Goal: Task Accomplishment & Management: Use online tool/utility

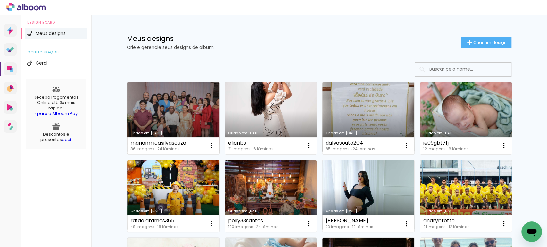
click at [179, 104] on link "Criado em [DATE]" at bounding box center [173, 118] width 92 height 72
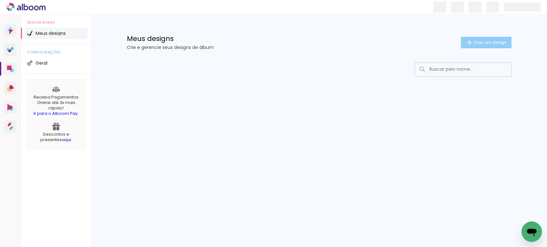
click at [502, 44] on span "Criar um design" at bounding box center [489, 42] width 33 height 4
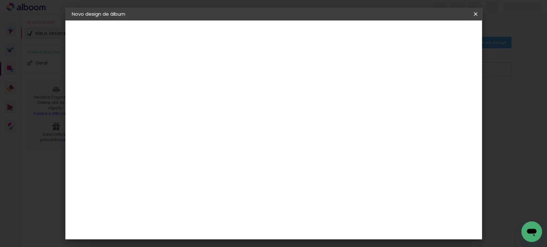
click at [176, 83] on input at bounding box center [176, 86] width 0 height 10
type input "renataveigaalbano"
type paper-input "renataveigaalbano"
click at [0, 0] on slot "Avançar" at bounding box center [0, 0] width 0 height 0
click at [0, 0] on slot "Tamanho Livre" at bounding box center [0, 0] width 0 height 0
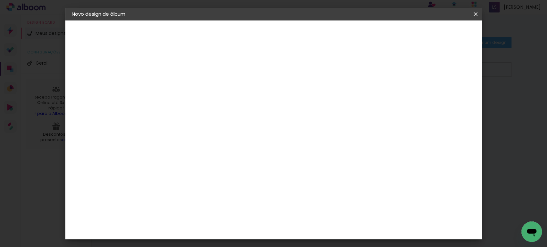
click at [0, 0] on slot "Avançar" at bounding box center [0, 0] width 0 height 0
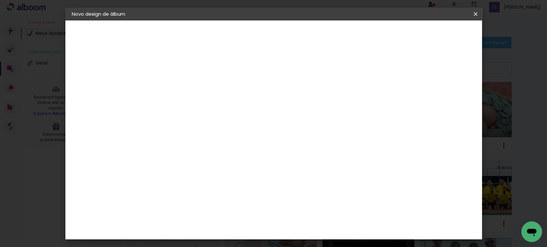
click at [162, 179] on input "30" at bounding box center [156, 182] width 17 height 10
type input "37"
type paper-input "37"
drag, startPoint x: 436, startPoint y: 94, endPoint x: 430, endPoint y: 93, distance: 5.9
type input "13"
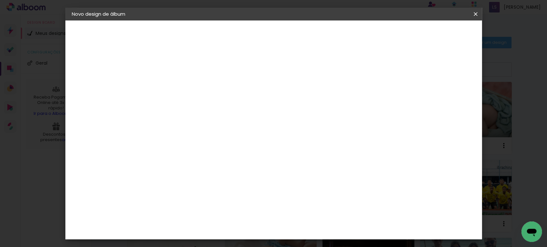
type paper-input "13"
click at [430, 93] on input "13" at bounding box center [428, 97] width 12 height 10
type input "14"
type paper-input "14"
click at [428, 92] on input "14" at bounding box center [425, 97] width 12 height 10
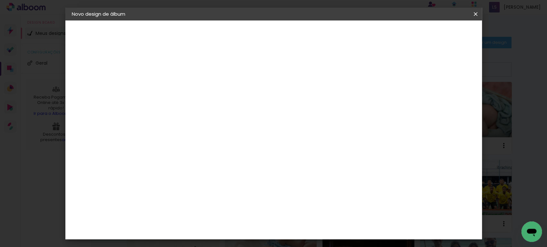
type input "15"
type paper-input "15"
click at [428, 92] on input "15" at bounding box center [425, 97] width 12 height 10
type input "1"
type paper-input "1"
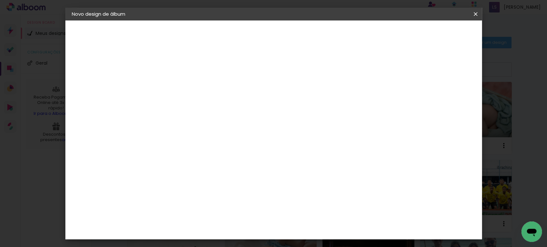
click at [181, 75] on input "1" at bounding box center [172, 73] width 22 height 8
click at [421, 29] on paper-button "Iniciar design" at bounding box center [400, 34] width 42 height 11
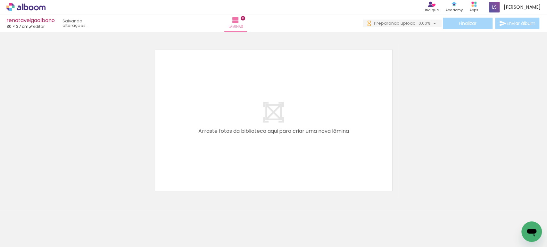
click at [247, 112] on quentale-layouter at bounding box center [274, 120] width 250 height 154
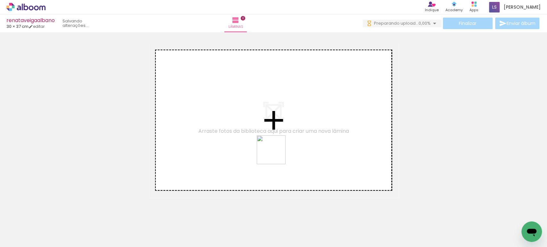
drag, startPoint x: 259, startPoint y: 229, endPoint x: 275, endPoint y: 149, distance: 82.2
click at [275, 149] on quentale-workspace at bounding box center [273, 123] width 547 height 247
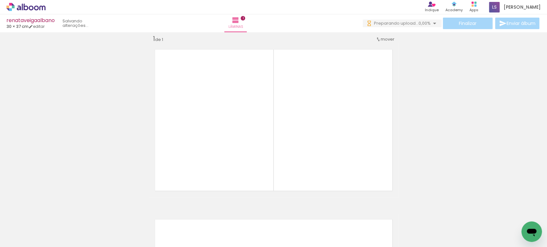
scroll to position [8, 0]
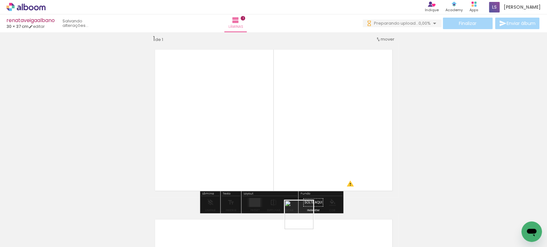
drag, startPoint x: 303, startPoint y: 230, endPoint x: 293, endPoint y: 161, distance: 68.9
click at [293, 162] on quentale-workspace at bounding box center [273, 123] width 547 height 247
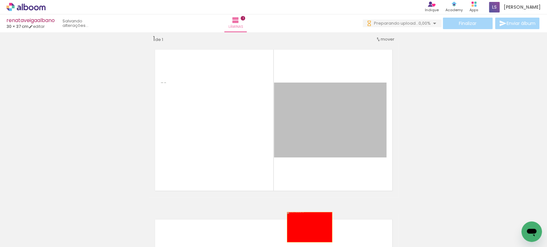
drag, startPoint x: 329, startPoint y: 127, endPoint x: 306, endPoint y: 227, distance: 102.4
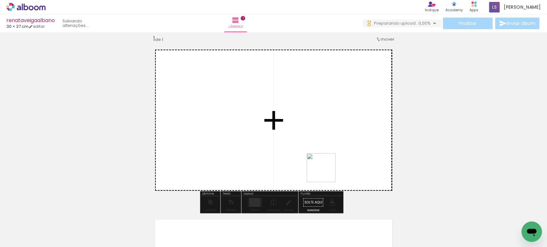
drag, startPoint x: 335, startPoint y: 225, endPoint x: 321, endPoint y: 161, distance: 66.1
click at [322, 161] on quentale-workspace at bounding box center [273, 123] width 547 height 247
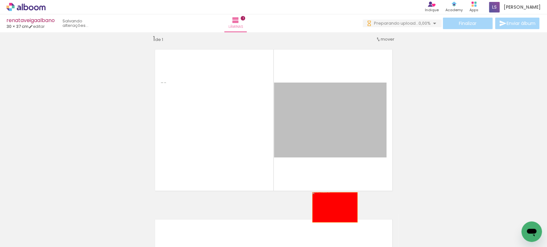
drag, startPoint x: 347, startPoint y: 131, endPoint x: 330, endPoint y: 215, distance: 85.5
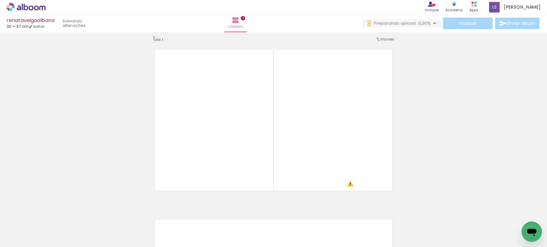
scroll to position [0, 277]
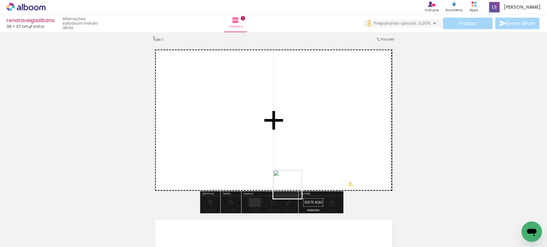
drag, startPoint x: 291, startPoint y: 227, endPoint x: 290, endPoint y: 174, distance: 53.8
click at [290, 175] on quentale-workspace at bounding box center [273, 123] width 547 height 247
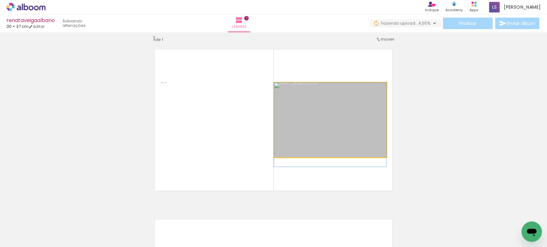
drag, startPoint x: 316, startPoint y: 115, endPoint x: 302, endPoint y: 125, distance: 16.8
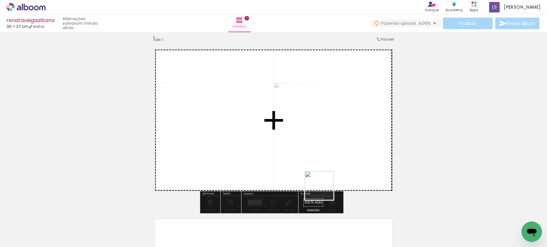
drag, startPoint x: 322, startPoint y: 231, endPoint x: 318, endPoint y: 158, distance: 73.4
click at [318, 158] on quentale-workspace at bounding box center [273, 123] width 547 height 247
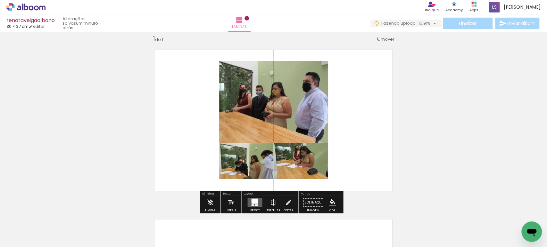
click at [251, 200] on div at bounding box center [254, 201] width 7 height 5
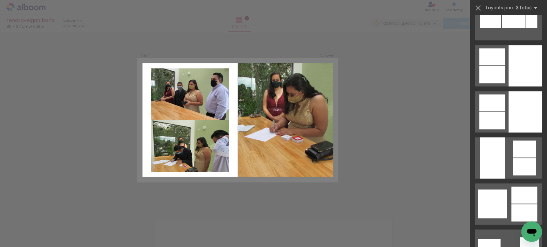
scroll to position [2028, 0]
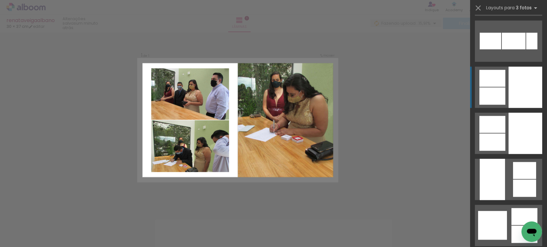
click at [508, 90] on div at bounding box center [525, 87] width 34 height 41
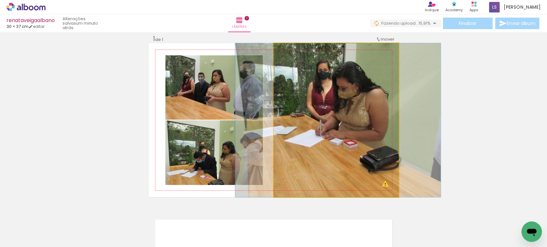
drag, startPoint x: 347, startPoint y: 140, endPoint x: 349, endPoint y: 143, distance: 3.5
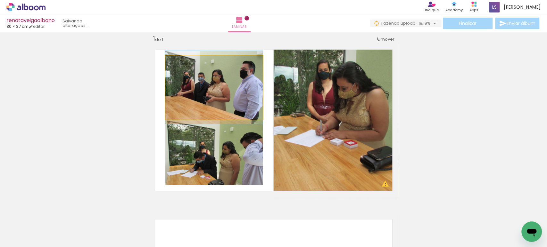
click at [215, 97] on quentale-photo at bounding box center [213, 87] width 97 height 64
click at [233, 99] on quentale-photo at bounding box center [213, 87] width 97 height 64
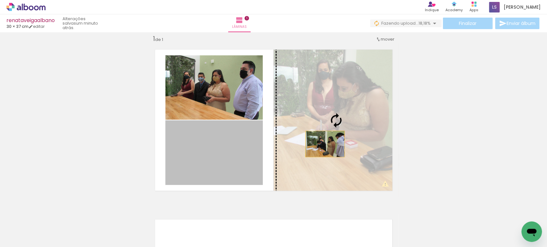
drag, startPoint x: 213, startPoint y: 164, endPoint x: 324, endPoint y: 143, distance: 112.6
click at [0, 0] on slot at bounding box center [0, 0] width 0 height 0
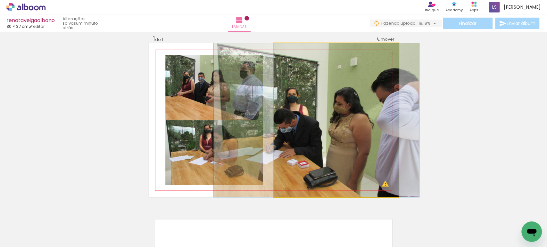
drag, startPoint x: 341, startPoint y: 138, endPoint x: 321, endPoint y: 136, distance: 19.6
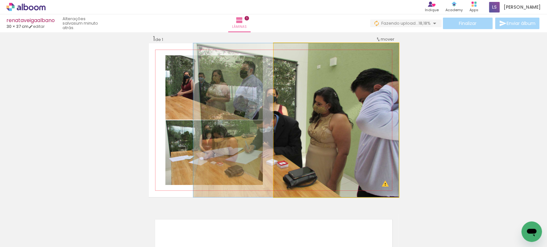
drag, startPoint x: 321, startPoint y: 136, endPoint x: 228, endPoint y: 153, distance: 94.7
click at [0, 0] on slot at bounding box center [0, 0] width 0 height 0
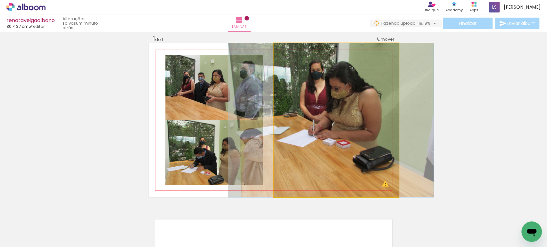
drag, startPoint x: 343, startPoint y: 145, endPoint x: 338, endPoint y: 148, distance: 5.4
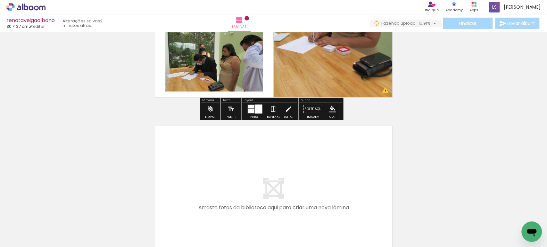
scroll to position [115, 0]
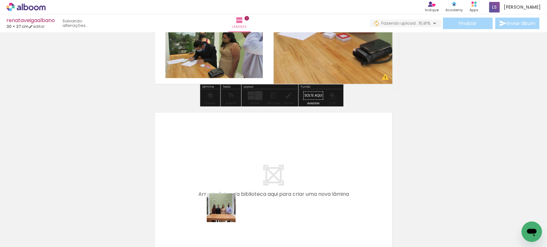
drag, startPoint x: 224, startPoint y: 230, endPoint x: 223, endPoint y: 184, distance: 45.8
click at [223, 184] on quentale-workspace at bounding box center [273, 123] width 547 height 247
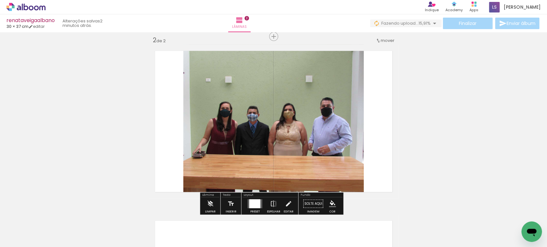
scroll to position [178, 0]
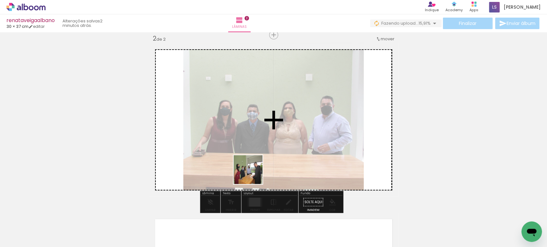
drag, startPoint x: 255, startPoint y: 222, endPoint x: 251, endPoint y: 152, distance: 69.9
click at [251, 155] on quentale-workspace at bounding box center [273, 123] width 547 height 247
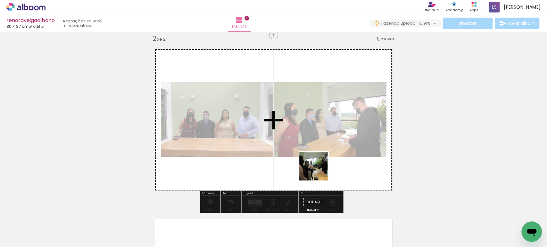
drag, startPoint x: 366, startPoint y: 226, endPoint x: 301, endPoint y: 155, distance: 96.8
click at [302, 157] on quentale-workspace at bounding box center [273, 123] width 547 height 247
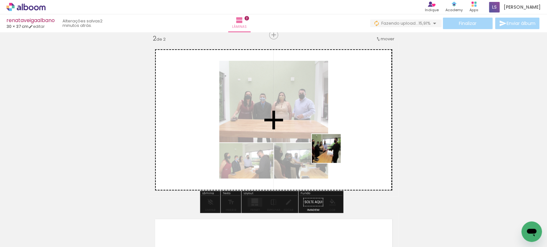
drag, startPoint x: 401, startPoint y: 225, endPoint x: 326, endPoint y: 148, distance: 107.3
click at [329, 151] on quentale-workspace at bounding box center [273, 123] width 547 height 247
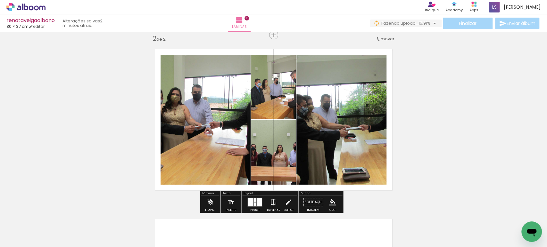
click at [255, 200] on quentale-layouter at bounding box center [254, 202] width 15 height 9
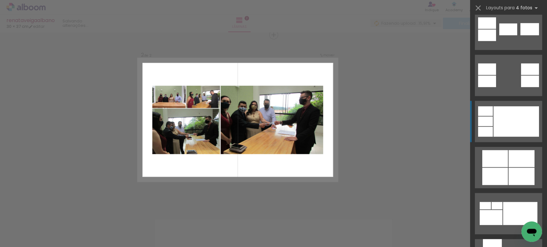
scroll to position [427, 0]
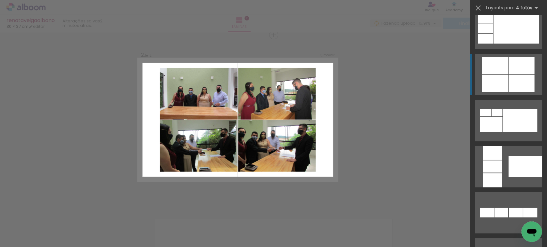
click at [498, 75] on div at bounding box center [495, 83] width 26 height 17
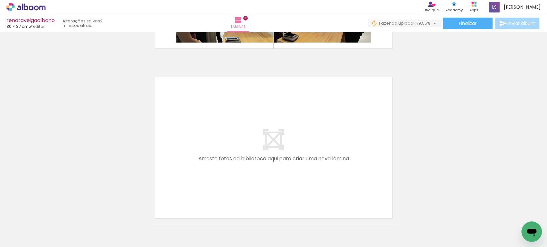
scroll to position [0, 513]
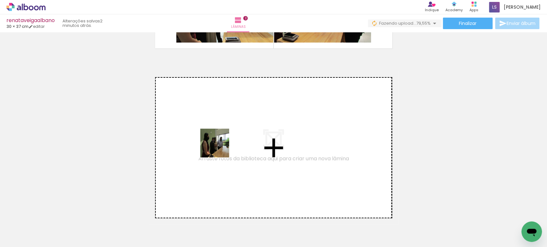
drag, startPoint x: 204, startPoint y: 231, endPoint x: 219, endPoint y: 145, distance: 87.2
click at [219, 145] on quentale-workspace at bounding box center [273, 123] width 547 height 247
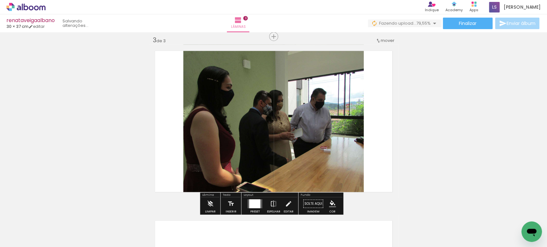
scroll to position [348, 0]
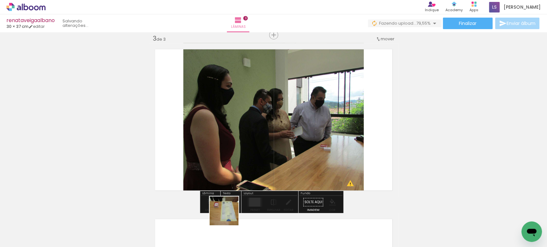
drag, startPoint x: 233, startPoint y: 227, endPoint x: 219, endPoint y: 139, distance: 89.2
click at [219, 140] on quentale-workspace at bounding box center [273, 123] width 547 height 247
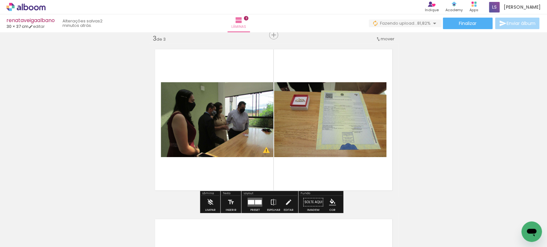
drag, startPoint x: 270, startPoint y: 224, endPoint x: 273, endPoint y: 136, distance: 87.8
click at [273, 138] on quentale-workspace at bounding box center [273, 123] width 547 height 247
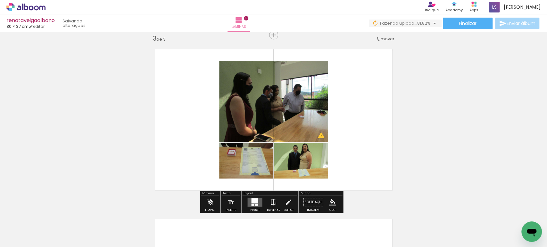
click at [255, 201] on div at bounding box center [254, 201] width 7 height 5
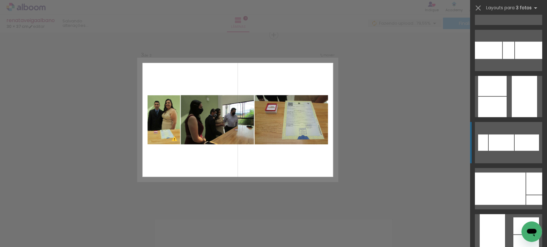
scroll to position [3487, 0]
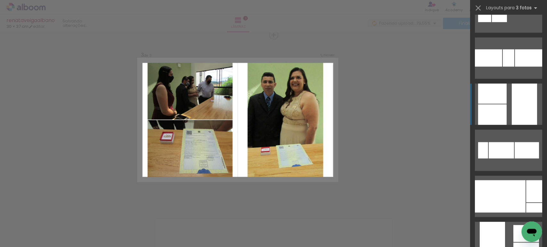
click at [487, 101] on div at bounding box center [492, 94] width 29 height 20
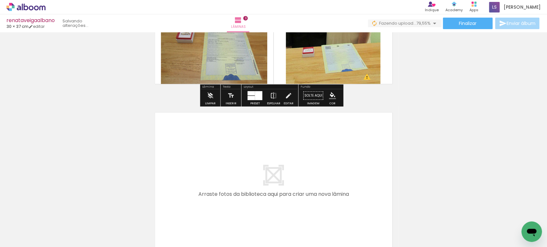
scroll to position [0, 581]
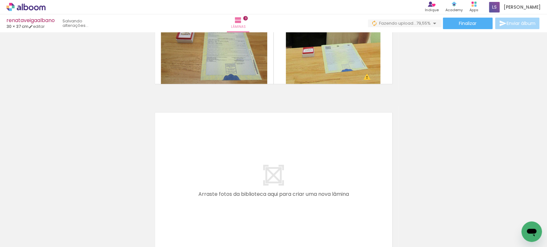
drag, startPoint x: 236, startPoint y: 229, endPoint x: 270, endPoint y: 210, distance: 38.8
click at [241, 166] on quentale-workspace at bounding box center [273, 123] width 547 height 247
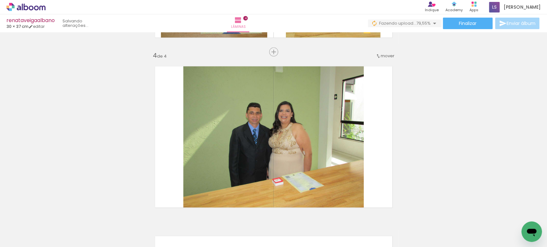
scroll to position [518, 0]
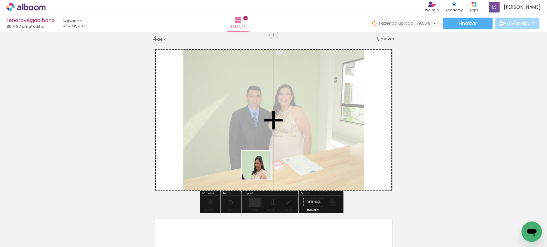
drag, startPoint x: 272, startPoint y: 226, endPoint x: 259, endPoint y: 147, distance: 79.7
click at [259, 148] on quentale-workspace at bounding box center [273, 123] width 547 height 247
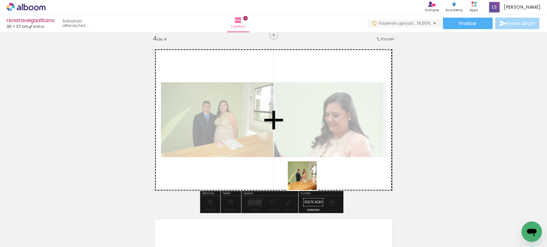
drag, startPoint x: 310, startPoint y: 228, endPoint x: 306, endPoint y: 153, distance: 74.4
click at [306, 154] on quentale-workspace at bounding box center [273, 123] width 547 height 247
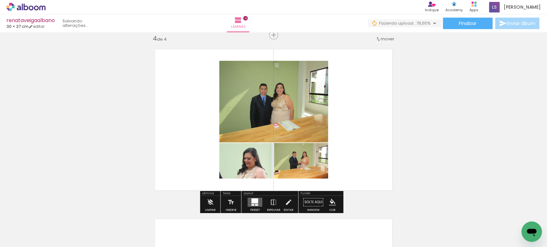
click at [253, 201] on div at bounding box center [254, 201] width 7 height 5
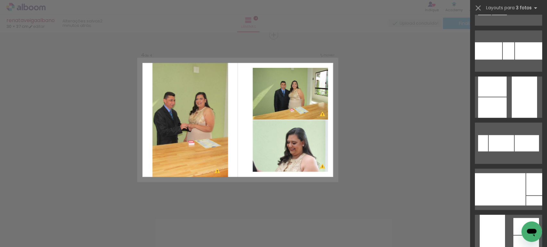
scroll to position [3487, 0]
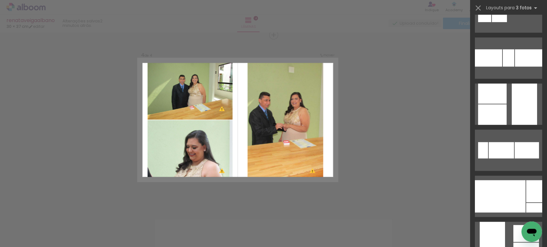
click at [500, 102] on div at bounding box center [492, 94] width 29 height 20
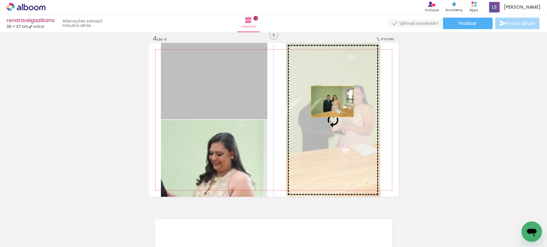
drag, startPoint x: 215, startPoint y: 80, endPoint x: 330, endPoint y: 102, distance: 116.9
click at [0, 0] on slot at bounding box center [0, 0] width 0 height 0
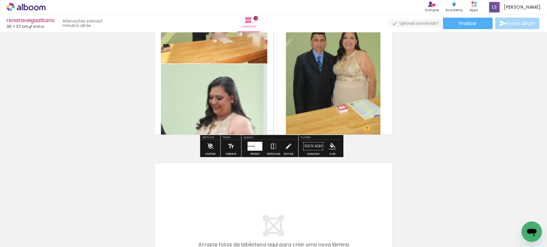
scroll to position [625, 0]
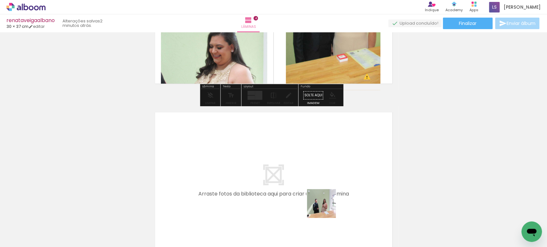
drag, startPoint x: 345, startPoint y: 223, endPoint x: 272, endPoint y: 174, distance: 88.2
click at [272, 174] on quentale-workspace at bounding box center [273, 123] width 547 height 247
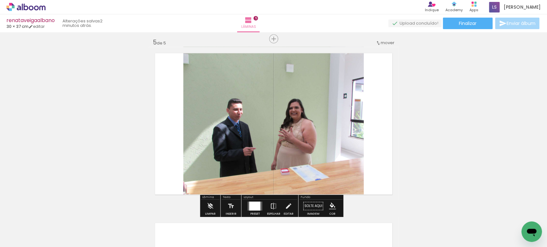
scroll to position [688, 0]
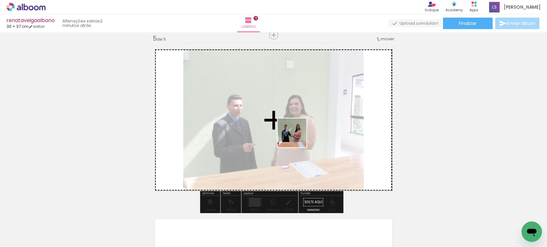
drag, startPoint x: 382, startPoint y: 228, endPoint x: 295, endPoint y: 134, distance: 128.3
click at [296, 136] on quentale-workspace at bounding box center [273, 123] width 547 height 247
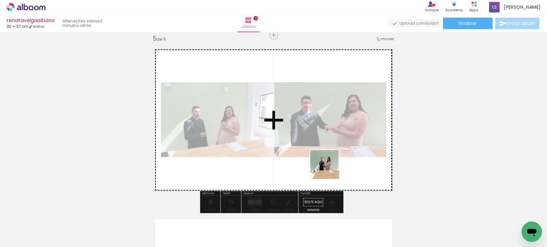
drag, startPoint x: 414, startPoint y: 224, endPoint x: 326, endPoint y: 167, distance: 105.7
click at [326, 167] on quentale-workspace at bounding box center [273, 123] width 547 height 247
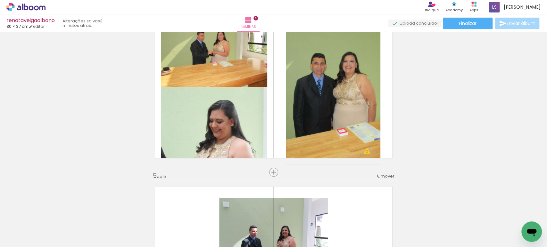
scroll to position [546, 0]
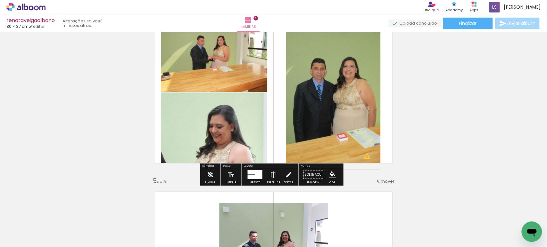
click at [457, 233] on div at bounding box center [452, 226] width 32 height 24
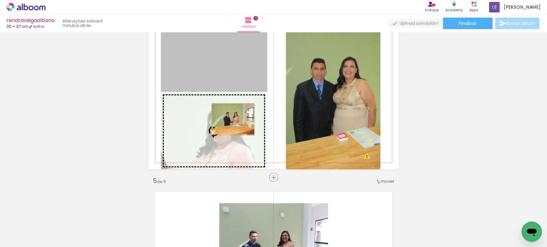
drag, startPoint x: 226, startPoint y: 70, endPoint x: 230, endPoint y: 118, distance: 48.9
click at [0, 0] on slot at bounding box center [0, 0] width 0 height 0
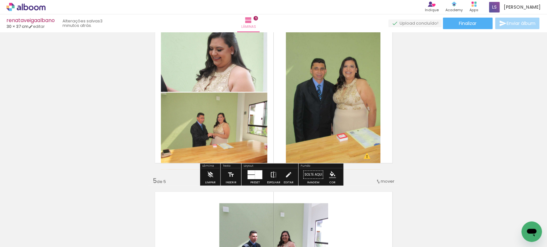
click at [272, 174] on iron-icon at bounding box center [273, 174] width 7 height 13
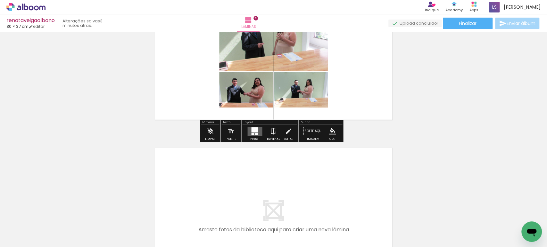
scroll to position [0, 772]
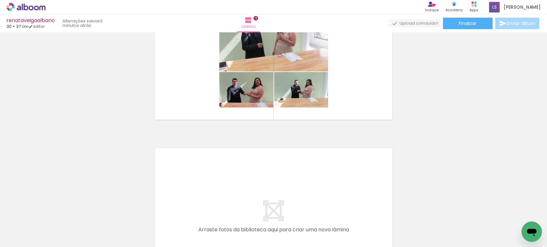
drag, startPoint x: 262, startPoint y: 225, endPoint x: 241, endPoint y: 173, distance: 56.6
click at [241, 173] on quentale-workspace at bounding box center [273, 123] width 547 height 247
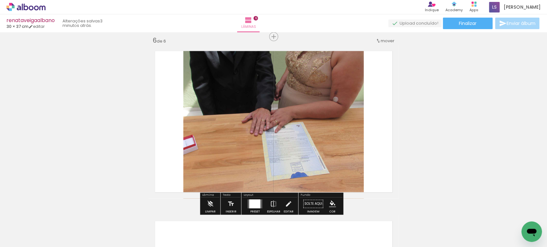
scroll to position [858, 0]
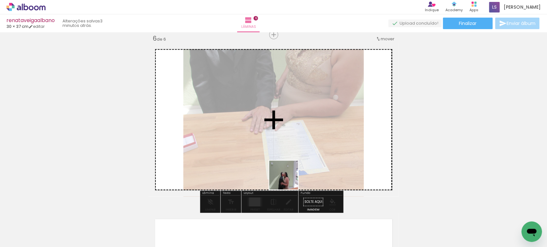
drag, startPoint x: 302, startPoint y: 228, endPoint x: 278, endPoint y: 148, distance: 83.2
click at [279, 151] on quentale-workspace at bounding box center [273, 123] width 547 height 247
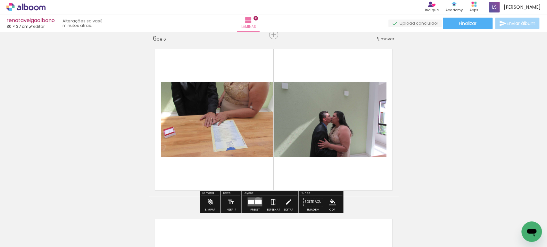
click at [256, 201] on div at bounding box center [258, 202] width 7 height 4
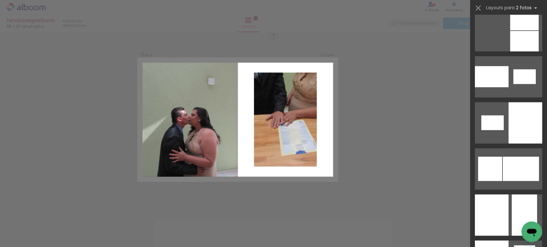
scroll to position [1103, 0]
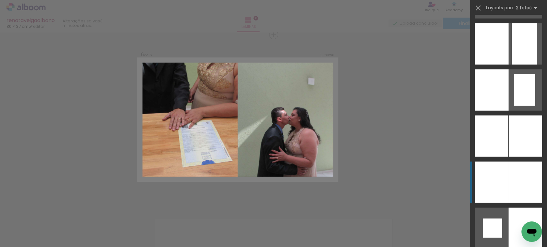
click at [508, 179] on div at bounding box center [525, 182] width 34 height 41
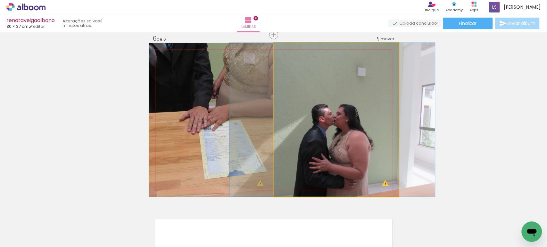
drag, startPoint x: 350, startPoint y: 126, endPoint x: 346, endPoint y: 123, distance: 4.8
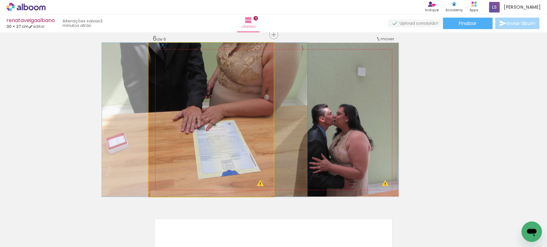
drag, startPoint x: 190, startPoint y: 110, endPoint x: 183, endPoint y: 110, distance: 6.4
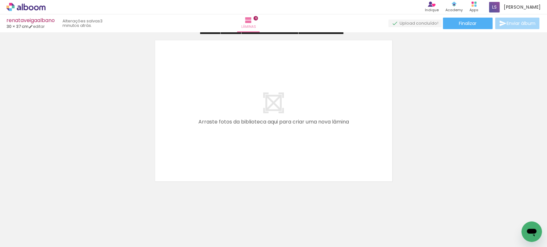
scroll to position [1040, 0]
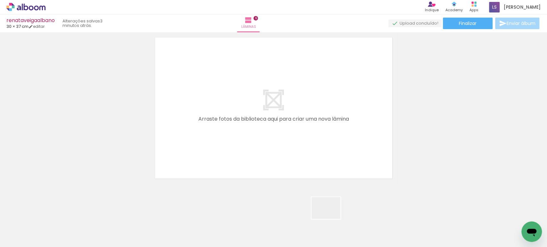
drag, startPoint x: 330, startPoint y: 216, endPoint x: 277, endPoint y: 132, distance: 99.9
click at [277, 132] on quentale-workspace at bounding box center [273, 123] width 547 height 247
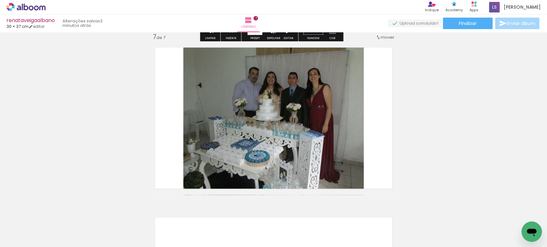
scroll to position [1028, 0]
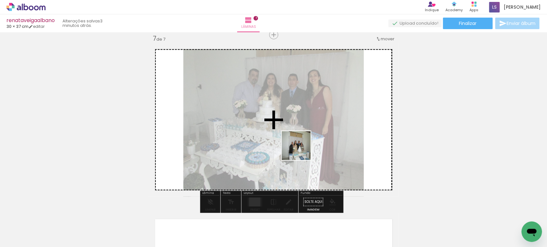
drag, startPoint x: 375, startPoint y: 233, endPoint x: 300, endPoint y: 144, distance: 115.9
click at [297, 143] on quentale-workspace at bounding box center [273, 123] width 547 height 247
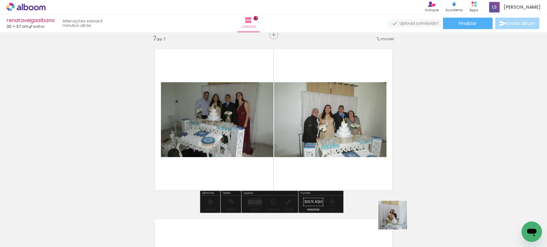
drag, startPoint x: 402, startPoint y: 221, endPoint x: 300, endPoint y: 131, distance: 135.9
click at [298, 130] on quentale-workspace at bounding box center [273, 123] width 547 height 247
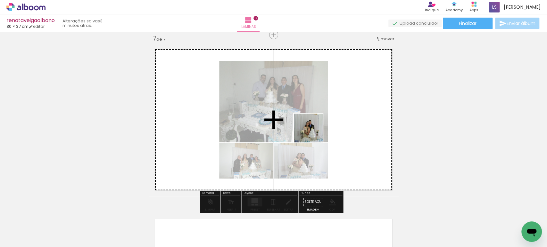
drag, startPoint x: 443, startPoint y: 223, endPoint x: 295, endPoint y: 122, distance: 179.4
click at [300, 125] on quentale-workspace at bounding box center [273, 123] width 547 height 247
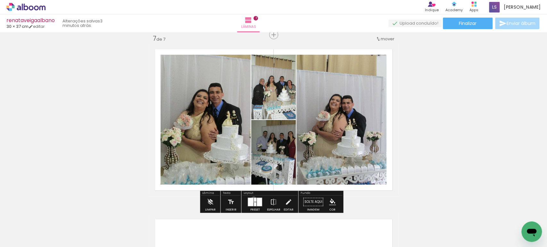
drag, startPoint x: 252, startPoint y: 200, endPoint x: 258, endPoint y: 194, distance: 7.7
click at [252, 200] on quentale-layouter at bounding box center [254, 202] width 15 height 9
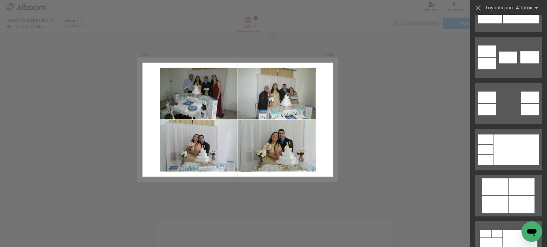
scroll to position [427, 0]
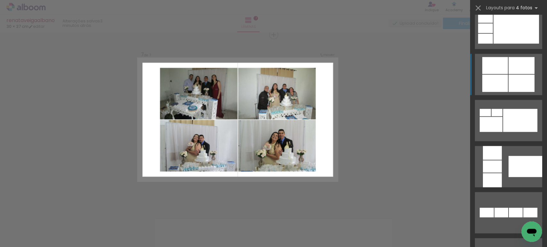
click at [495, 81] on div at bounding box center [495, 83] width 26 height 17
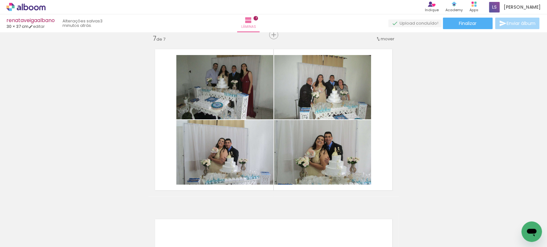
scroll to position [0, 772]
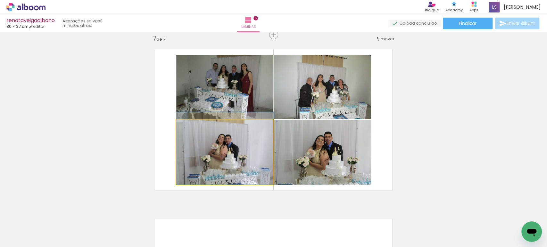
drag, startPoint x: 235, startPoint y: 152, endPoint x: 239, endPoint y: 97, distance: 54.9
click at [0, 0] on slot at bounding box center [0, 0] width 0 height 0
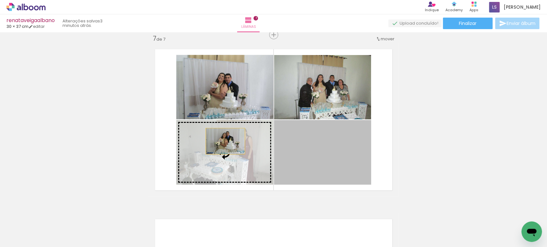
drag, startPoint x: 320, startPoint y: 156, endPoint x: 214, endPoint y: 140, distance: 106.8
click at [0, 0] on slot at bounding box center [0, 0] width 0 height 0
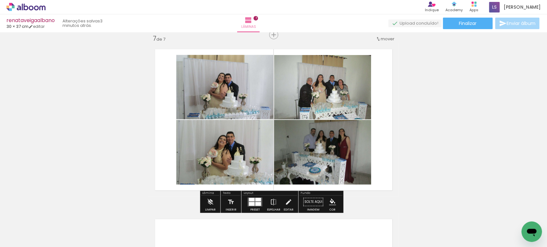
scroll to position [0, 896]
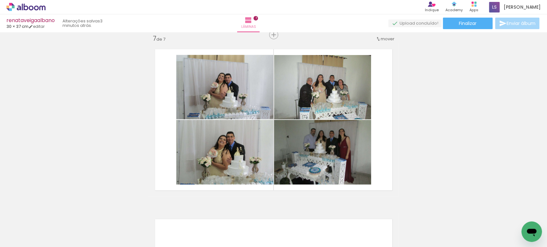
click at [347, 232] on div at bounding box center [352, 226] width 32 height 24
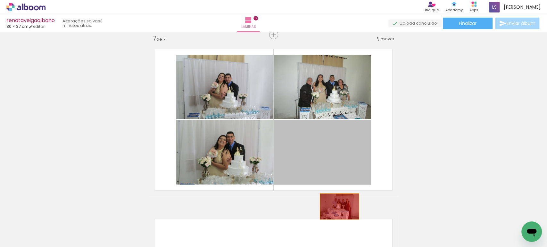
drag, startPoint x: 321, startPoint y: 158, endPoint x: 327, endPoint y: 153, distance: 7.7
click at [339, 217] on quentale-workspace at bounding box center [273, 123] width 547 height 247
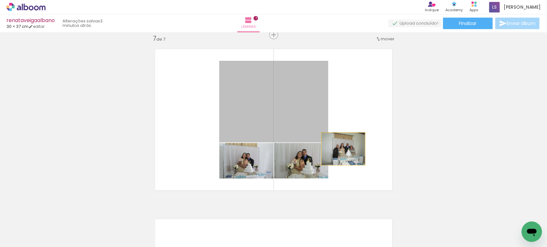
drag, startPoint x: 298, startPoint y: 112, endPoint x: 358, endPoint y: 194, distance: 102.2
click at [359, 194] on quentale-layouter at bounding box center [274, 120] width 250 height 154
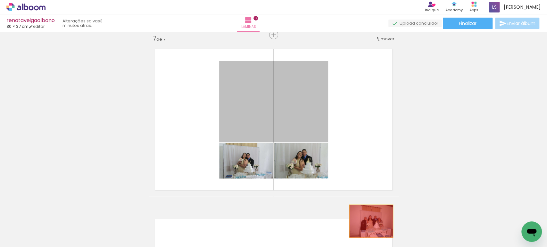
drag, startPoint x: 282, startPoint y: 79, endPoint x: 367, endPoint y: 223, distance: 166.9
click at [367, 223] on quentale-workspace at bounding box center [273, 123] width 547 height 247
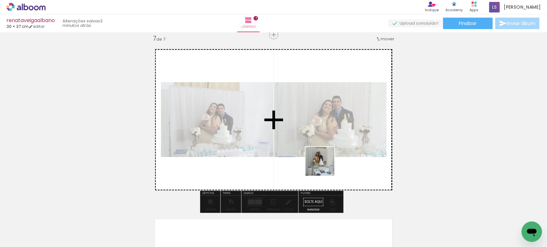
drag, startPoint x: 349, startPoint y: 230, endPoint x: 321, endPoint y: 159, distance: 76.2
click at [321, 159] on quentale-workspace at bounding box center [273, 123] width 547 height 247
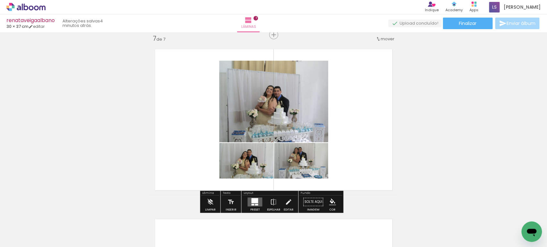
click at [255, 200] on div at bounding box center [254, 201] width 7 height 5
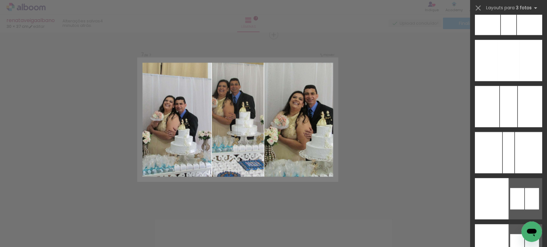
scroll to position [2775, 0]
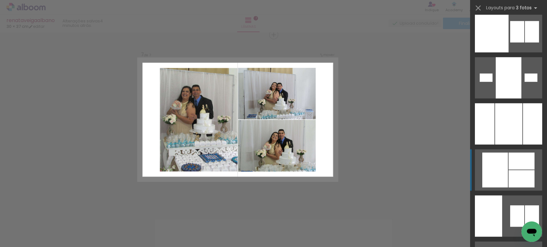
click at [505, 168] on div at bounding box center [495, 170] width 26 height 35
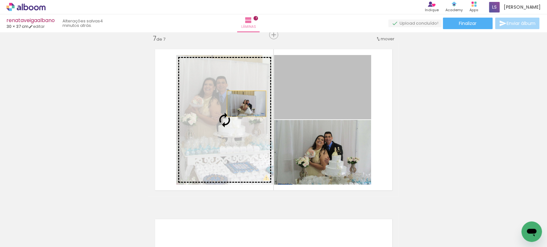
drag, startPoint x: 307, startPoint y: 96, endPoint x: 237, endPoint y: 105, distance: 70.3
click at [0, 0] on slot at bounding box center [0, 0] width 0 height 0
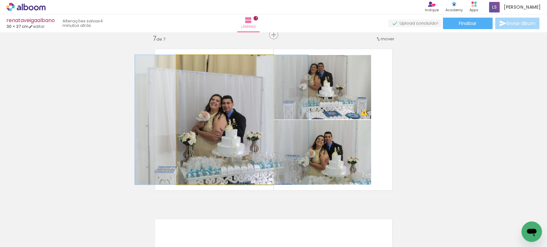
drag, startPoint x: 244, startPoint y: 141, endPoint x: 241, endPoint y: 128, distance: 12.9
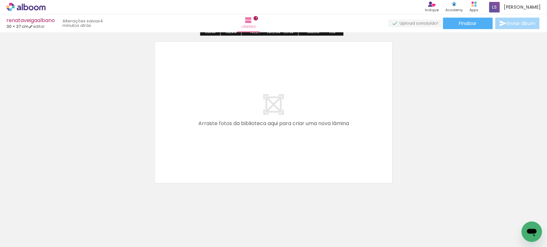
scroll to position [1206, 0]
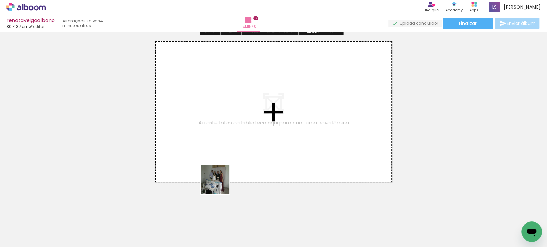
drag, startPoint x: 215, startPoint y: 225, endPoint x: 238, endPoint y: 203, distance: 32.2
click at [223, 160] on quentale-workspace at bounding box center [273, 123] width 547 height 247
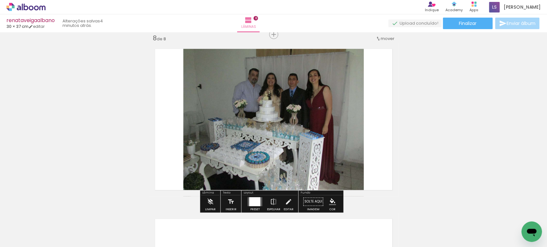
scroll to position [1198, 0]
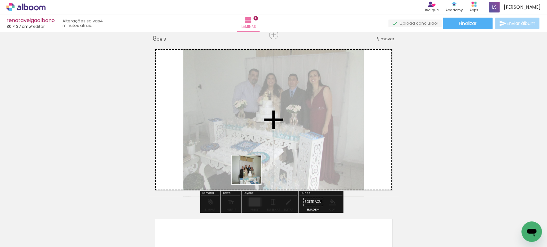
drag, startPoint x: 246, startPoint y: 228, endPoint x: 296, endPoint y: 174, distance: 73.4
click at [254, 148] on quentale-workspace at bounding box center [273, 123] width 547 height 247
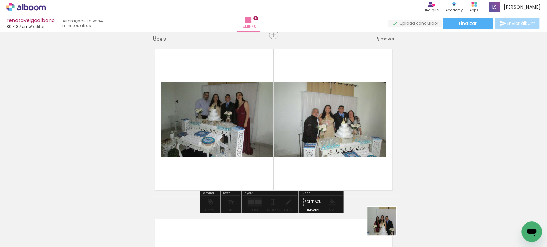
drag, startPoint x: 386, startPoint y: 226, endPoint x: 342, endPoint y: 128, distance: 107.3
click at [347, 143] on quentale-workspace at bounding box center [273, 123] width 547 height 247
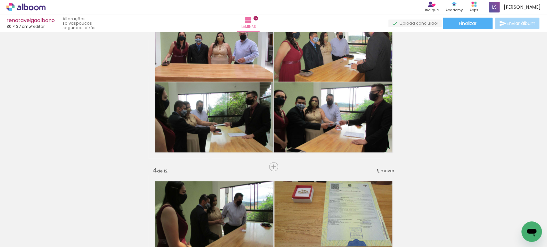
scroll to position [376, 0]
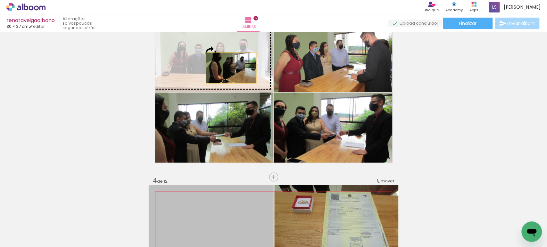
drag, startPoint x: 223, startPoint y: 199, endPoint x: 228, endPoint y: 68, distance: 131.1
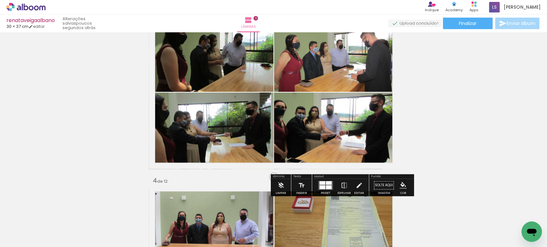
scroll to position [518, 0]
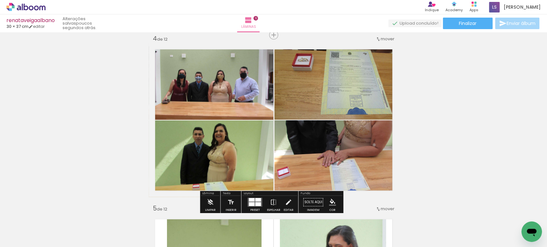
click at [389, 40] on span "mover" at bounding box center [387, 39] width 14 height 6
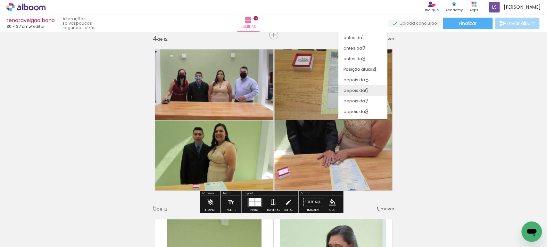
click at [358, 86] on span "depois da" at bounding box center [353, 90] width 21 height 11
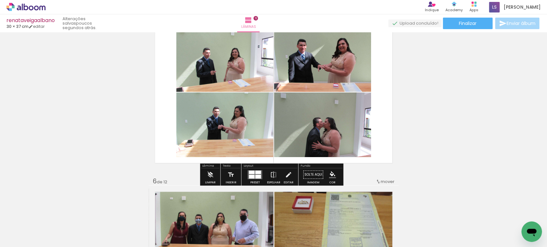
click at [237, 71] on quentale-photo at bounding box center [224, 60] width 97 height 64
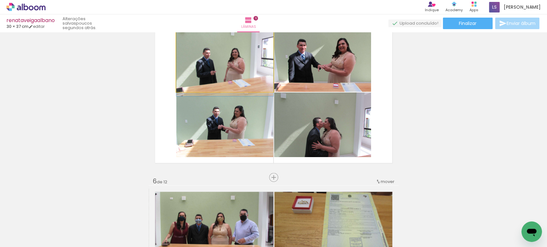
click at [237, 71] on quentale-photo at bounding box center [224, 60] width 97 height 64
click at [0, 0] on div at bounding box center [0, 0] width 0 height 0
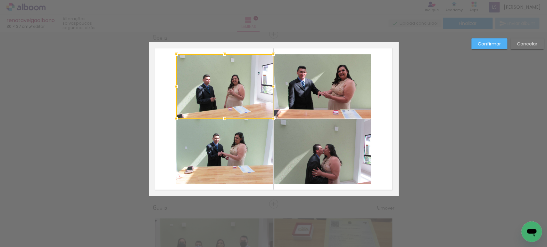
scroll to position [688, 0]
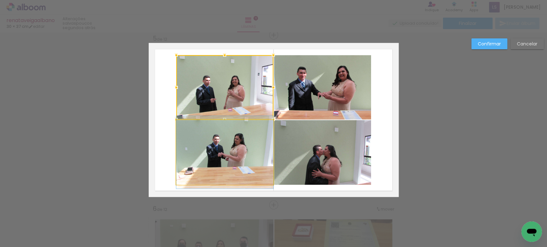
click at [245, 142] on quentale-photo at bounding box center [224, 152] width 97 height 65
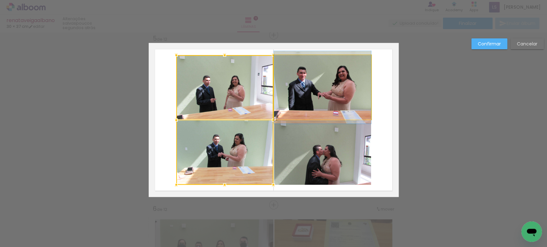
click at [297, 97] on quentale-photo at bounding box center [322, 87] width 97 height 64
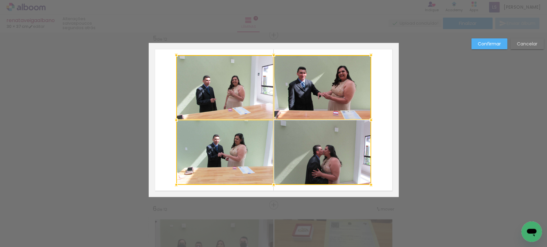
click at [297, 140] on div at bounding box center [273, 120] width 195 height 130
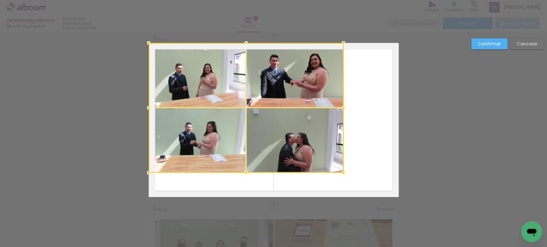
drag, startPoint x: 323, startPoint y: 159, endPoint x: 266, endPoint y: 132, distance: 63.3
click at [266, 132] on div at bounding box center [246, 108] width 195 height 130
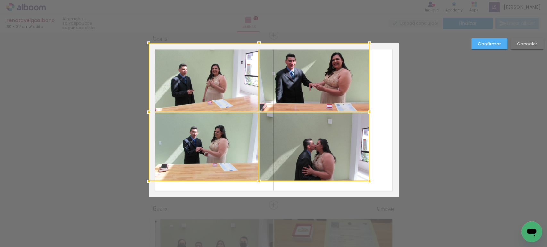
drag, startPoint x: 339, startPoint y: 173, endPoint x: 402, endPoint y: 200, distance: 69.3
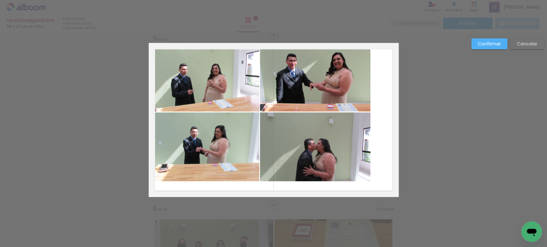
click at [231, 95] on quentale-photo at bounding box center [204, 77] width 110 height 69
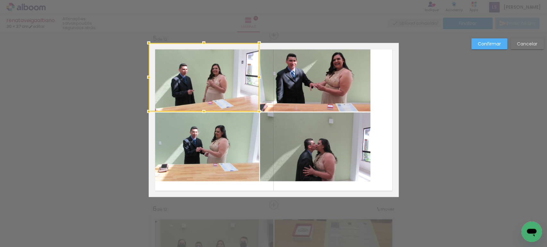
click at [235, 127] on quentale-photo at bounding box center [204, 146] width 110 height 69
click at [270, 95] on quentale-photo at bounding box center [315, 77] width 110 height 69
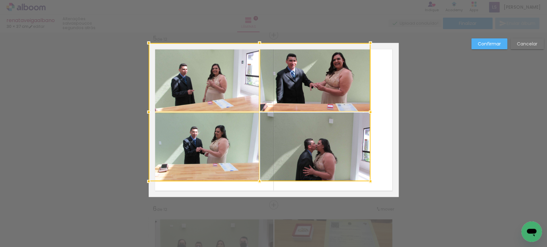
click at [272, 120] on div at bounding box center [260, 112] width 222 height 138
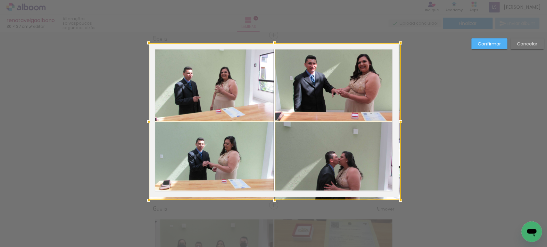
drag, startPoint x: 366, startPoint y: 181, endPoint x: 390, endPoint y: 193, distance: 26.2
click at [390, 193] on div at bounding box center [275, 121] width 252 height 157
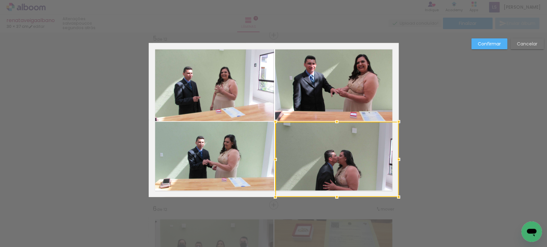
click at [0, 0] on slot "Confirmar" at bounding box center [0, 0] width 0 height 0
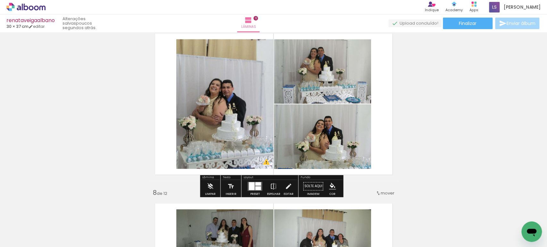
click at [217, 118] on quentale-photo at bounding box center [224, 104] width 97 height 130
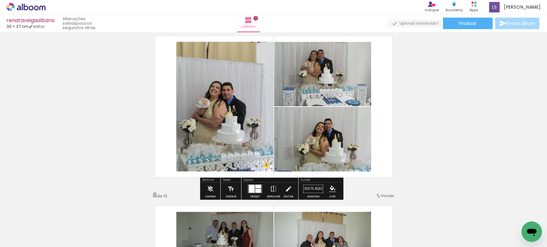
click at [0, 0] on div at bounding box center [0, 0] width 0 height 0
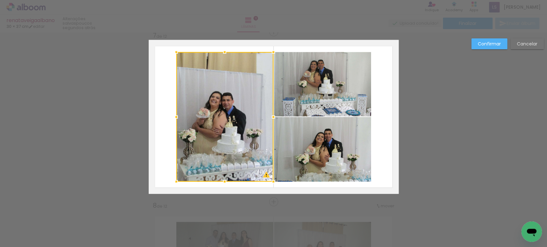
scroll to position [1028, 0]
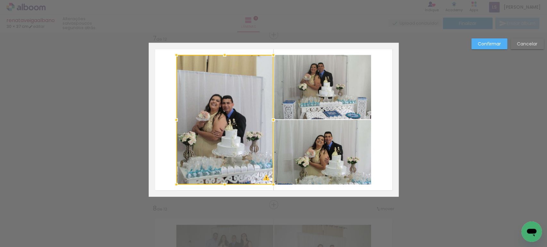
click at [315, 97] on quentale-photo at bounding box center [322, 87] width 97 height 64
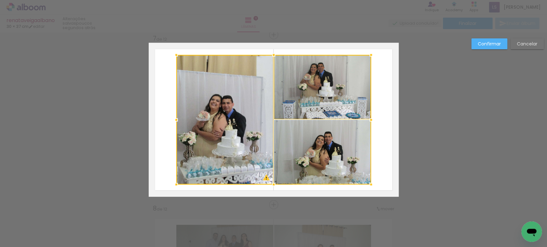
click at [317, 142] on div at bounding box center [273, 120] width 195 height 130
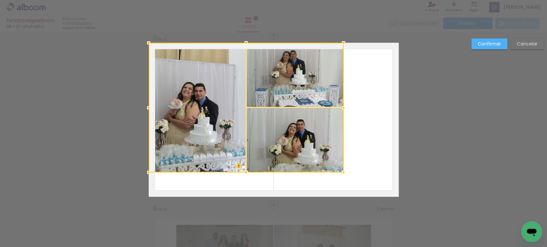
drag, startPoint x: 334, startPoint y: 160, endPoint x: 264, endPoint y: 125, distance: 78.8
click at [264, 125] on div at bounding box center [246, 108] width 195 height 130
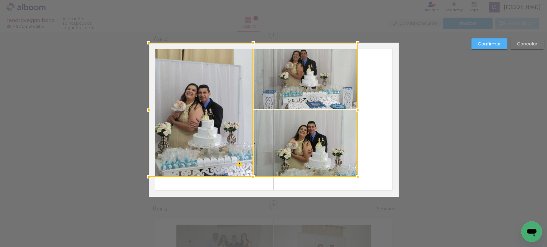
drag, startPoint x: 339, startPoint y: 170, endPoint x: 420, endPoint y: 209, distance: 90.8
click at [459, 233] on div "Inserir lâmina 1 de 12 Inserir lâmina 2 de 12 Inserir lâmina 3 de 12 Inserir lâ…" at bounding box center [273, 117] width 547 height 2226
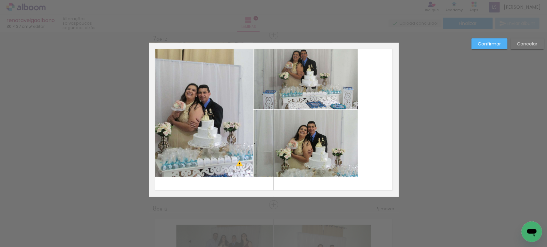
click at [228, 112] on quentale-photo at bounding box center [201, 110] width 104 height 134
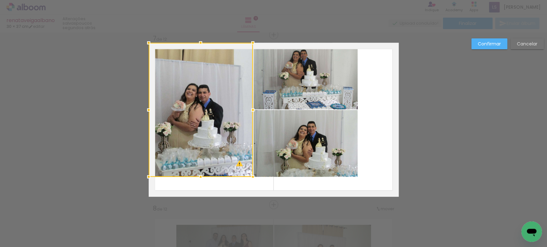
click at [283, 92] on quentale-photo at bounding box center [305, 76] width 104 height 67
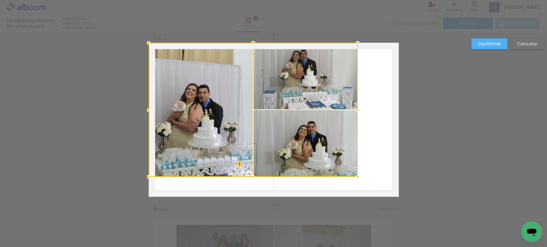
click at [282, 126] on div at bounding box center [253, 110] width 209 height 134
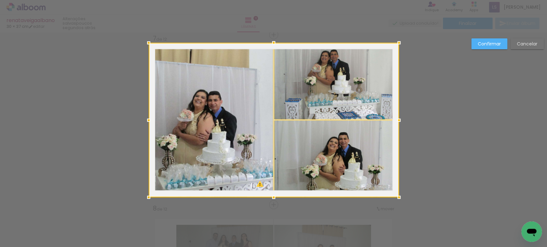
drag, startPoint x: 352, startPoint y: 175, endPoint x: 330, endPoint y: 159, distance: 27.2
click at [330, 159] on div at bounding box center [274, 120] width 250 height 155
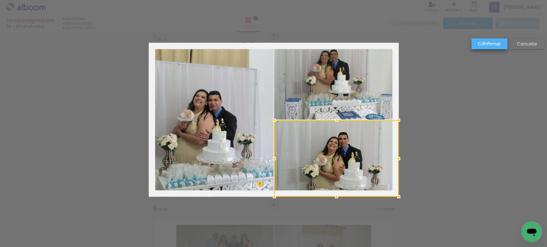
click at [0, 0] on slot "Confirmar" at bounding box center [0, 0] width 0 height 0
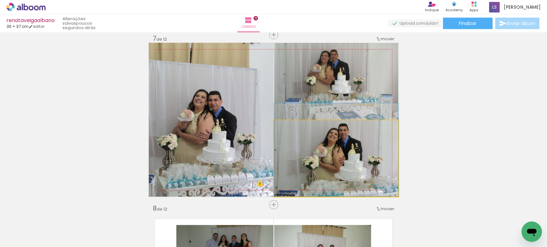
drag, startPoint x: 359, startPoint y: 162, endPoint x: 359, endPoint y: 152, distance: 9.9
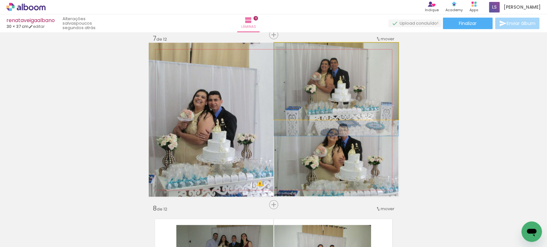
drag, startPoint x: 362, startPoint y: 75, endPoint x: 363, endPoint y: 84, distance: 9.0
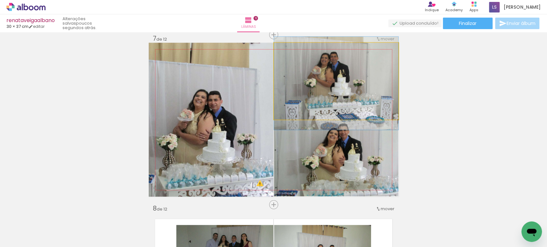
drag, startPoint x: 330, startPoint y: 88, endPoint x: 331, endPoint y: 83, distance: 5.8
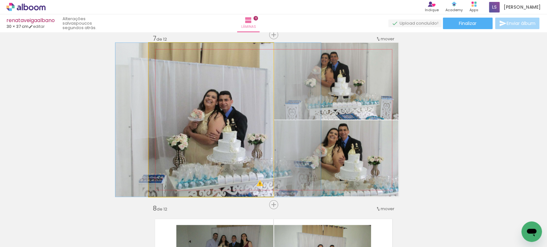
drag, startPoint x: 212, startPoint y: 107, endPoint x: 223, endPoint y: 86, distance: 23.5
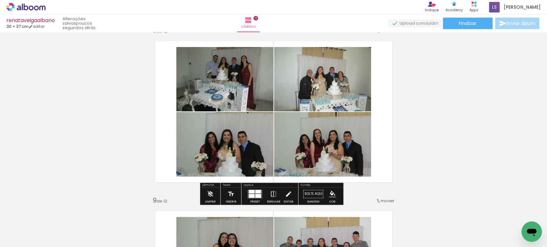
click at [223, 87] on quentale-photo at bounding box center [224, 79] width 97 height 64
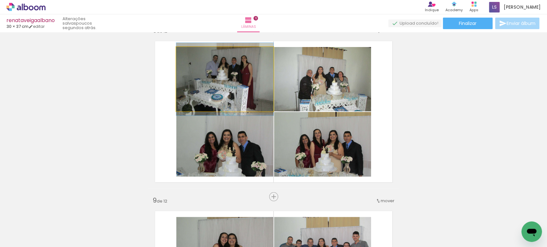
click at [223, 87] on quentale-photo at bounding box center [224, 79] width 97 height 64
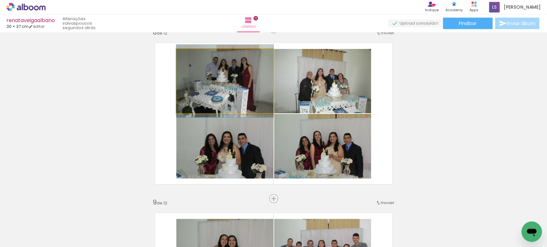
click at [0, 0] on div at bounding box center [0, 0] width 0 height 0
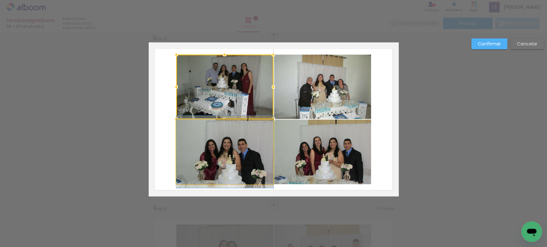
scroll to position [1198, 0]
click at [235, 145] on quentale-photo at bounding box center [224, 152] width 97 height 65
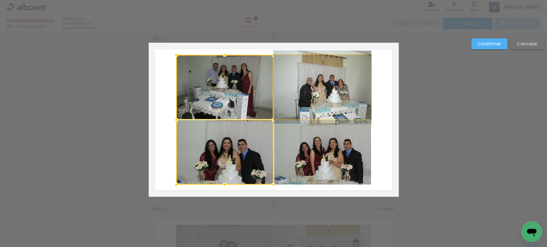
click at [309, 99] on quentale-photo at bounding box center [322, 87] width 97 height 64
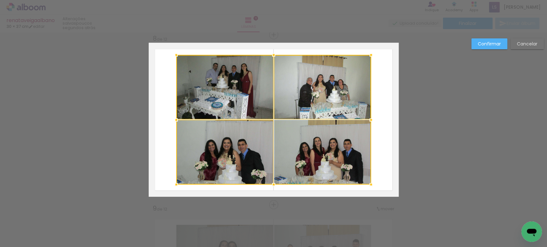
click at [310, 152] on div at bounding box center [273, 120] width 195 height 130
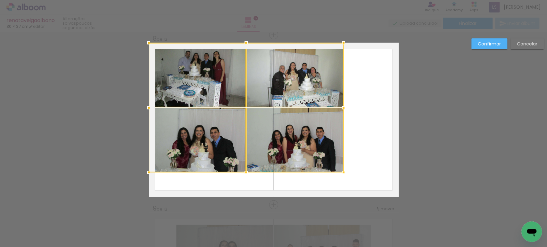
drag, startPoint x: 336, startPoint y: 166, endPoint x: 265, endPoint y: 128, distance: 80.8
click at [265, 128] on div at bounding box center [246, 108] width 195 height 130
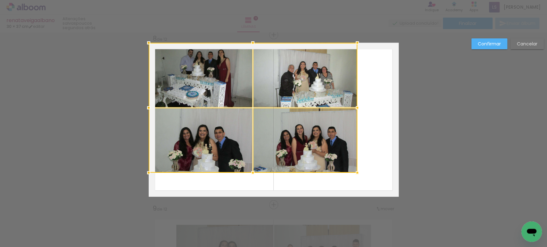
drag, startPoint x: 352, startPoint y: 177, endPoint x: 397, endPoint y: 193, distance: 48.3
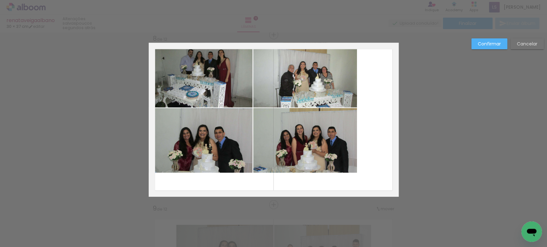
click at [210, 85] on quentale-photo at bounding box center [201, 75] width 104 height 65
click at [214, 126] on quentale-photo at bounding box center [201, 140] width 104 height 65
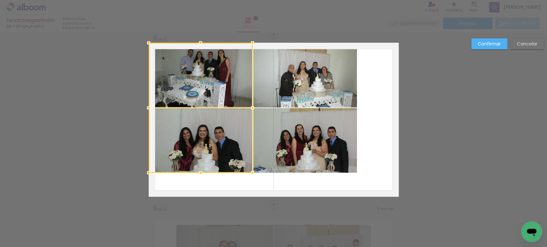
click at [272, 81] on quentale-photo at bounding box center [305, 75] width 104 height 65
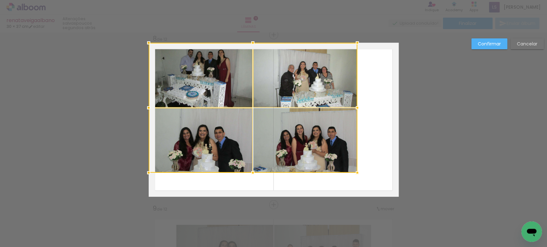
click at [272, 120] on div at bounding box center [253, 108] width 208 height 130
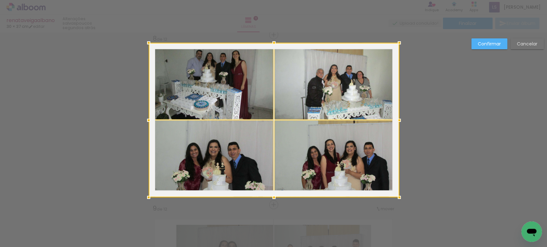
drag, startPoint x: 351, startPoint y: 172, endPoint x: 330, endPoint y: 163, distance: 22.7
click at [330, 163] on div at bounding box center [274, 120] width 250 height 155
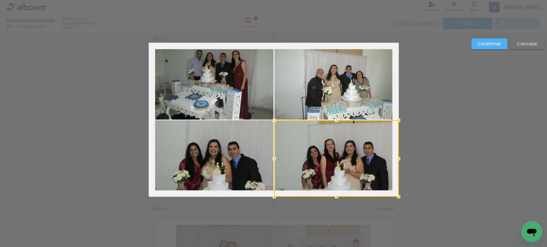
click at [0, 0] on slot "Confirmar" at bounding box center [0, 0] width 0 height 0
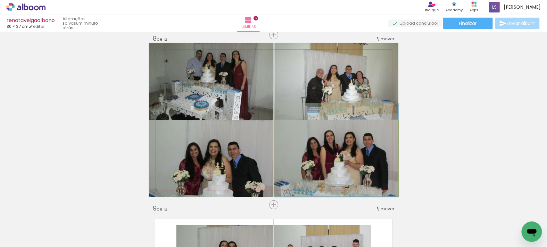
drag, startPoint x: 331, startPoint y: 163, endPoint x: 321, endPoint y: 146, distance: 19.7
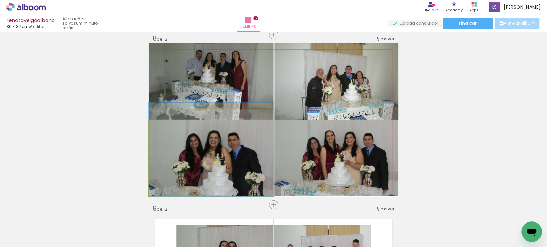
drag, startPoint x: 239, startPoint y: 165, endPoint x: 241, endPoint y: 148, distance: 16.8
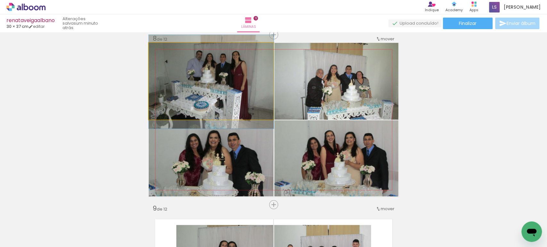
drag, startPoint x: 250, startPoint y: 72, endPoint x: 256, endPoint y: 73, distance: 6.4
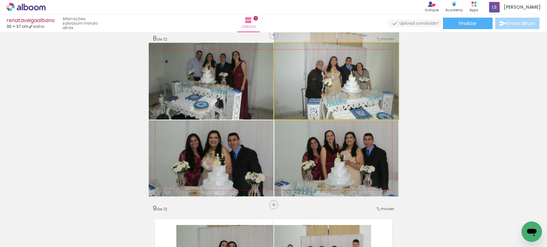
drag, startPoint x: 345, startPoint y: 79, endPoint x: 346, endPoint y: 69, distance: 10.3
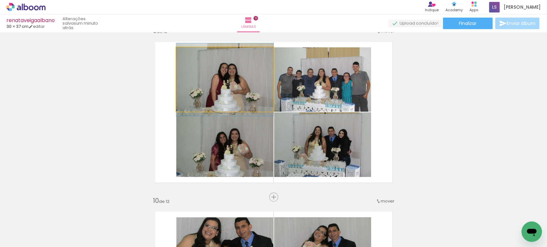
click at [244, 74] on quentale-photo at bounding box center [224, 79] width 97 height 64
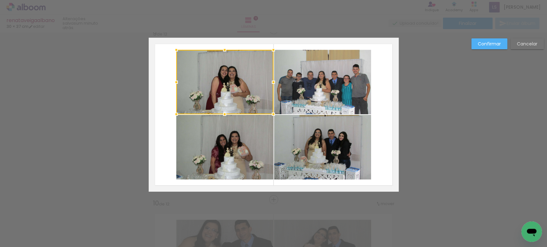
click at [244, 74] on div at bounding box center [224, 82] width 97 height 64
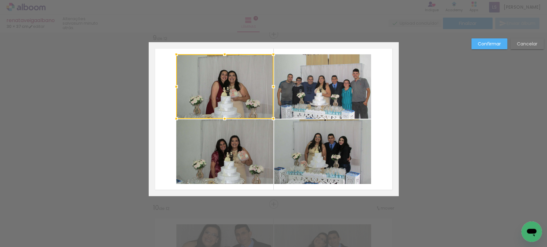
scroll to position [1368, 0]
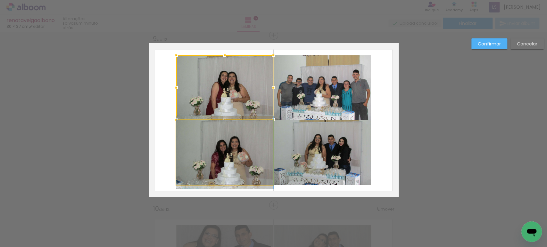
click at [241, 146] on quentale-photo at bounding box center [224, 152] width 97 height 65
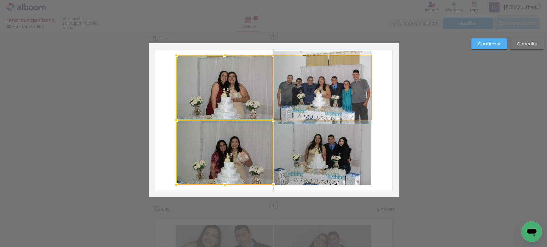
click at [286, 101] on quentale-photo at bounding box center [322, 87] width 97 height 64
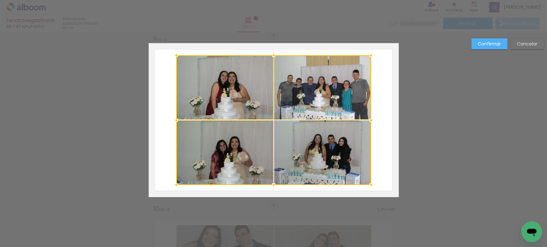
click at [286, 138] on div at bounding box center [273, 120] width 195 height 130
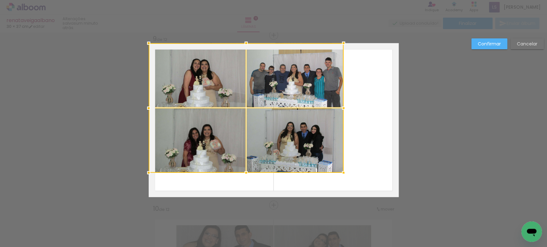
drag, startPoint x: 325, startPoint y: 160, endPoint x: 264, endPoint y: 134, distance: 65.9
click at [264, 134] on div at bounding box center [246, 108] width 195 height 130
click at [263, 133] on div at bounding box center [246, 108] width 195 height 130
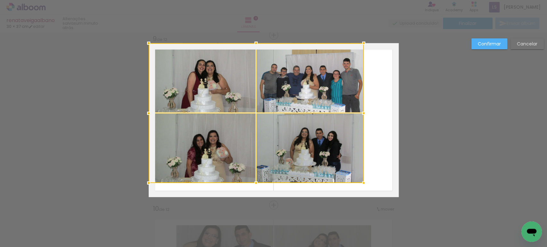
drag, startPoint x: 339, startPoint y: 171, endPoint x: 436, endPoint y: 223, distance: 109.8
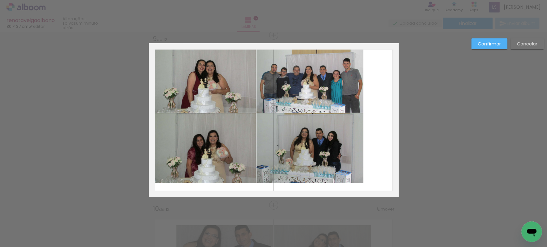
click at [227, 100] on quentale-photo at bounding box center [202, 77] width 107 height 69
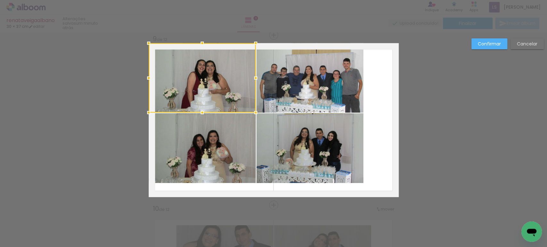
click at [234, 133] on quentale-photo at bounding box center [202, 148] width 107 height 70
click at [271, 94] on quentale-photo at bounding box center [309, 77] width 107 height 69
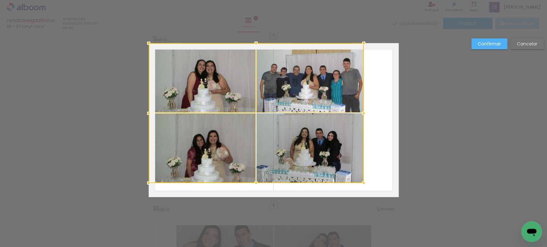
click at [274, 120] on div at bounding box center [256, 113] width 215 height 140
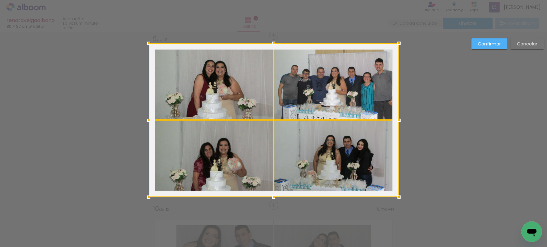
drag, startPoint x: 361, startPoint y: 184, endPoint x: 355, endPoint y: 172, distance: 13.2
click at [355, 172] on div at bounding box center [274, 120] width 250 height 154
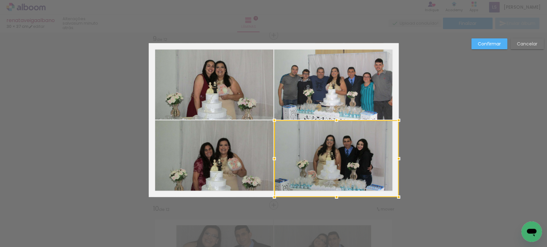
click at [0, 0] on slot "Confirmar" at bounding box center [0, 0] width 0 height 0
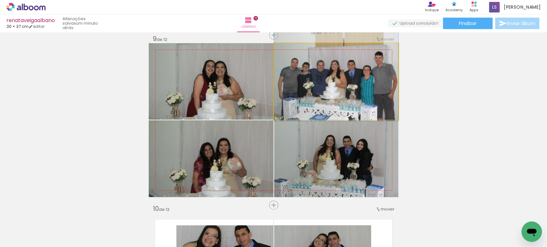
drag, startPoint x: 345, startPoint y: 104, endPoint x: 346, endPoint y: 97, distance: 7.1
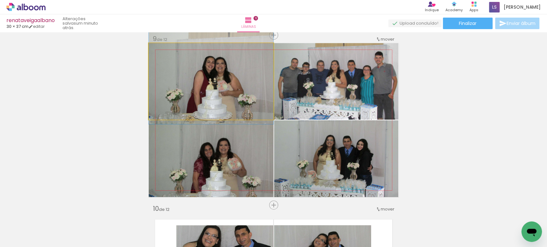
drag, startPoint x: 208, startPoint y: 101, endPoint x: 215, endPoint y: 97, distance: 8.0
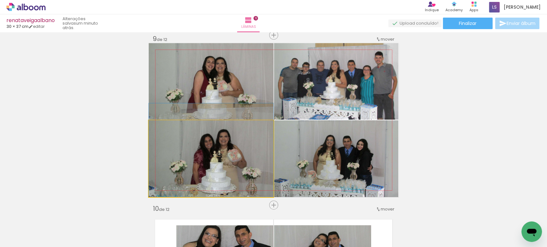
drag, startPoint x: 223, startPoint y: 176, endPoint x: 223, endPoint y: 154, distance: 22.4
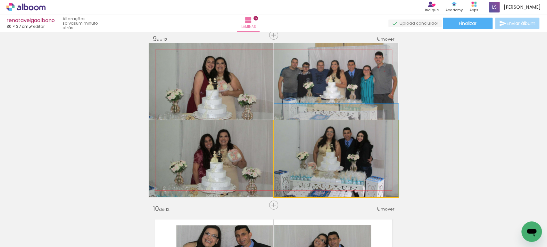
drag, startPoint x: 338, startPoint y: 173, endPoint x: 337, endPoint y: 162, distance: 10.3
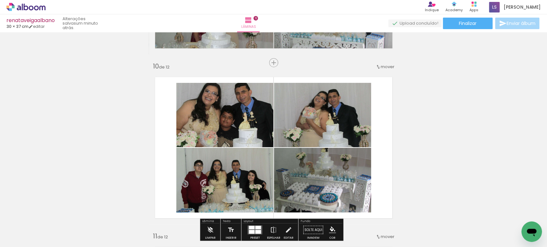
click at [235, 129] on quentale-photo at bounding box center [224, 115] width 97 height 64
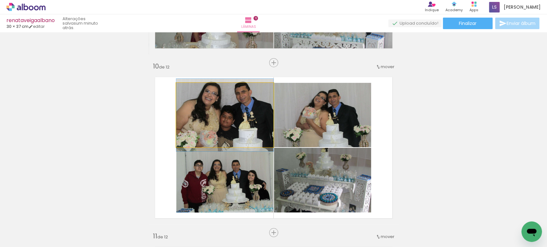
click at [235, 129] on quentale-photo at bounding box center [224, 115] width 97 height 64
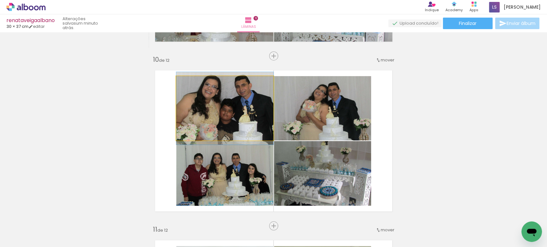
click at [0, 0] on div at bounding box center [0, 0] width 0 height 0
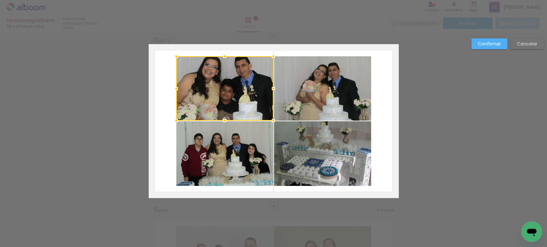
scroll to position [1538, 0]
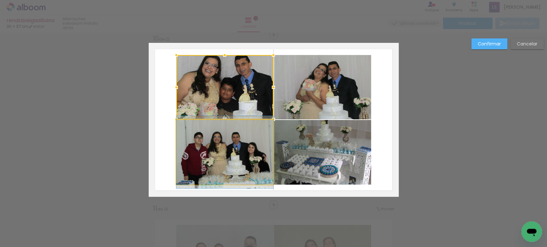
click at [235, 160] on quentale-photo at bounding box center [224, 152] width 97 height 65
click at [297, 99] on quentale-photo at bounding box center [322, 87] width 97 height 64
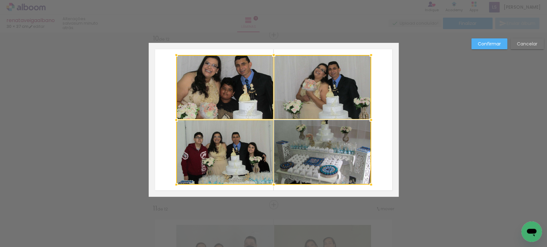
click at [298, 131] on div at bounding box center [273, 120] width 195 height 130
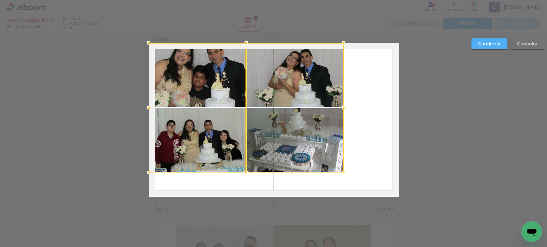
drag, startPoint x: 324, startPoint y: 151, endPoint x: 248, endPoint y: 120, distance: 82.8
click at [248, 120] on div at bounding box center [246, 108] width 195 height 130
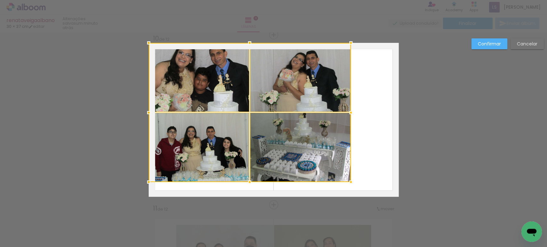
drag, startPoint x: 338, startPoint y: 168, endPoint x: 351, endPoint y: 180, distance: 17.7
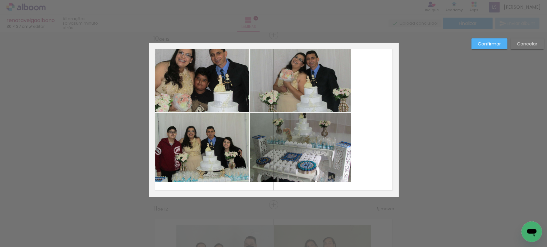
click at [223, 88] on quentale-photo at bounding box center [199, 77] width 101 height 69
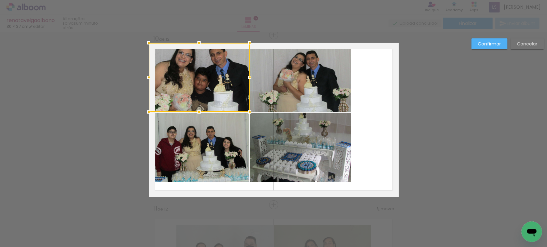
click at [231, 132] on quentale-photo at bounding box center [199, 147] width 101 height 69
click at [262, 86] on quentale-photo at bounding box center [300, 77] width 101 height 69
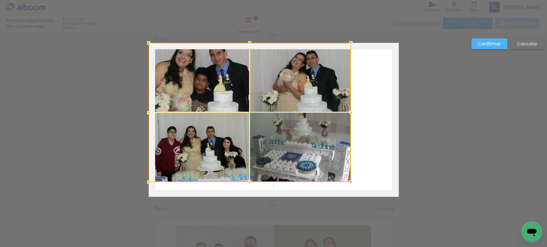
click at [266, 140] on div at bounding box center [250, 112] width 202 height 139
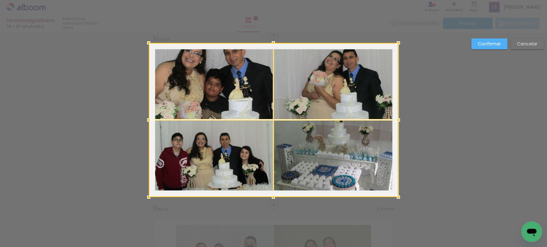
drag, startPoint x: 347, startPoint y: 179, endPoint x: 351, endPoint y: 155, distance: 25.0
click at [351, 155] on div at bounding box center [273, 120] width 249 height 154
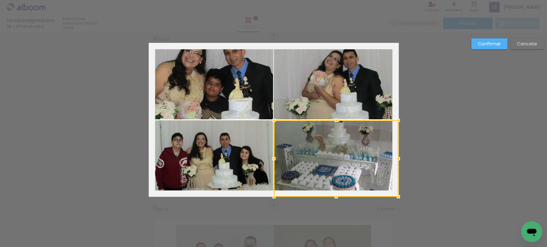
click at [0, 0] on slot "Confirmar" at bounding box center [0, 0] width 0 height 0
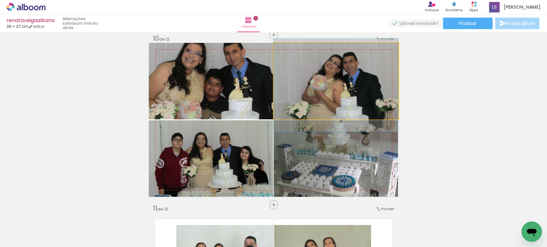
drag, startPoint x: 351, startPoint y: 62, endPoint x: 353, endPoint y: 65, distance: 3.7
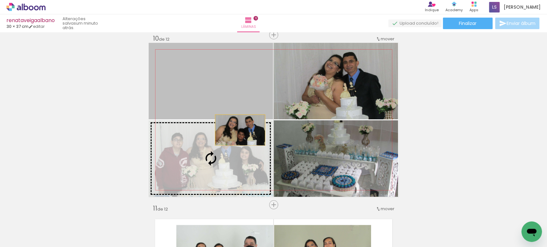
drag, startPoint x: 226, startPoint y: 64, endPoint x: 238, endPoint y: 145, distance: 81.6
click at [0, 0] on slot at bounding box center [0, 0] width 0 height 0
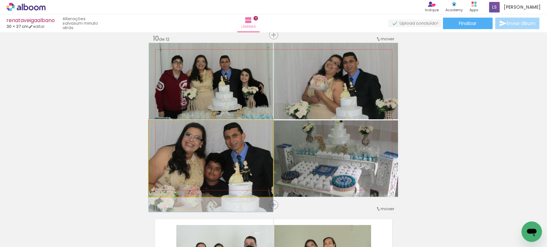
drag, startPoint x: 229, startPoint y: 160, endPoint x: 233, endPoint y: 167, distance: 7.9
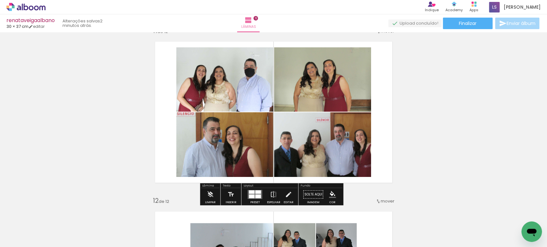
scroll to position [1717, 0]
click at [244, 78] on quentale-photo at bounding box center [224, 79] width 97 height 64
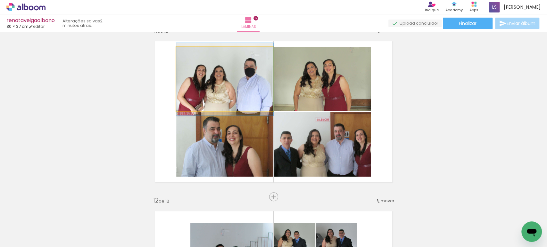
click at [244, 78] on quentale-photo at bounding box center [224, 79] width 97 height 64
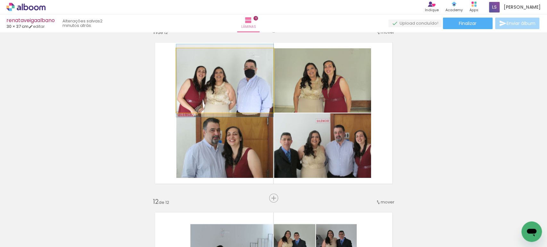
click at [0, 0] on div at bounding box center [0, 0] width 0 height 0
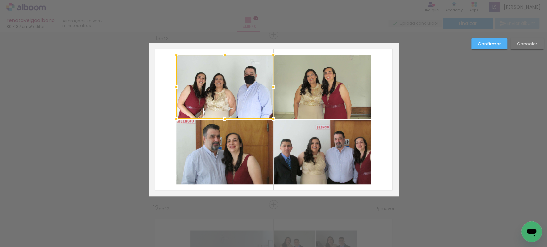
scroll to position [1709, 0]
click at [238, 140] on quentale-photo at bounding box center [224, 152] width 97 height 65
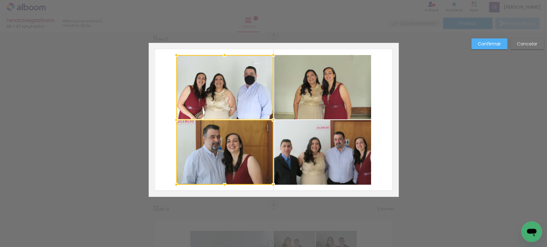
click at [315, 87] on quentale-photo at bounding box center [322, 87] width 97 height 64
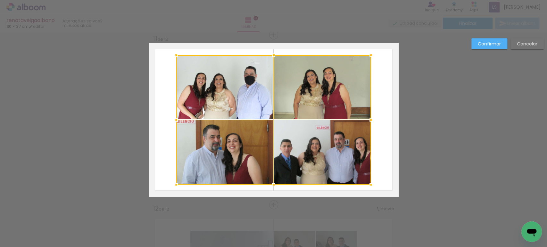
click at [287, 157] on div at bounding box center [273, 120] width 195 height 130
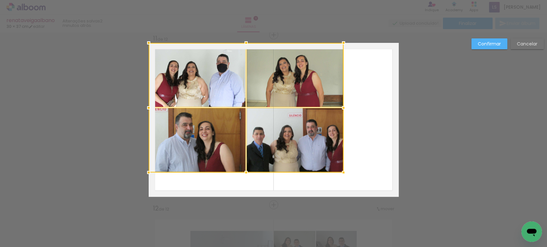
drag, startPoint x: 321, startPoint y: 163, endPoint x: 271, endPoint y: 136, distance: 57.3
click at [271, 136] on div at bounding box center [246, 108] width 195 height 130
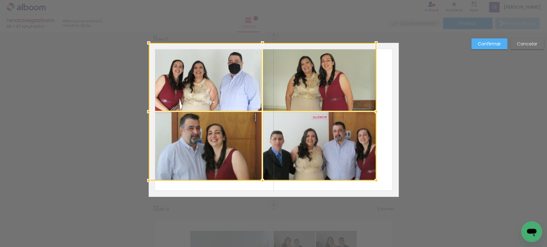
drag, startPoint x: 355, startPoint y: 182, endPoint x: 432, endPoint y: 230, distance: 91.0
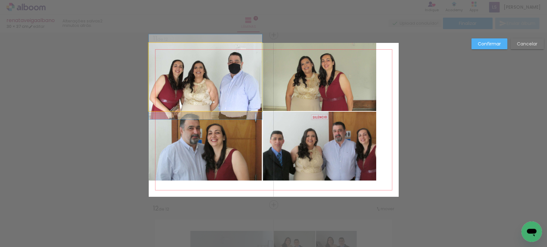
click at [244, 104] on quentale-photo at bounding box center [205, 77] width 113 height 68
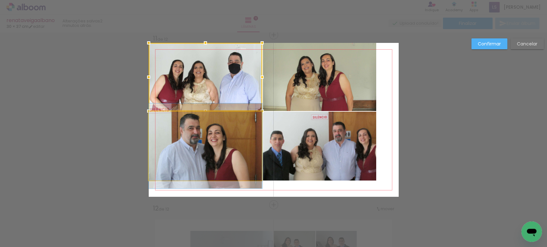
click at [248, 132] on quentale-photo at bounding box center [205, 146] width 113 height 69
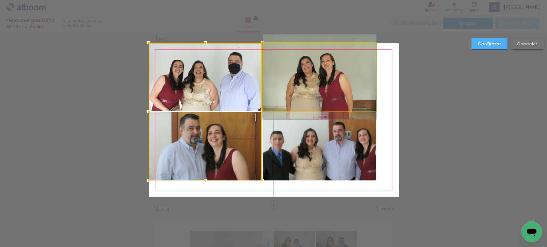
click at [292, 94] on quentale-photo at bounding box center [319, 77] width 113 height 68
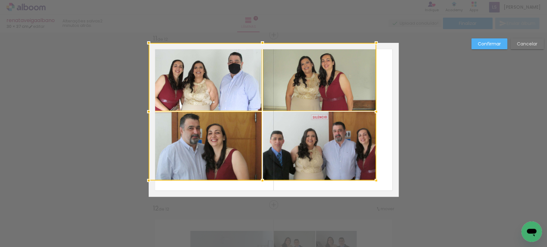
click at [293, 127] on div at bounding box center [262, 112] width 227 height 138
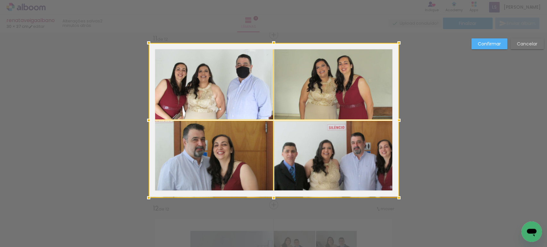
drag, startPoint x: 374, startPoint y: 180, endPoint x: 360, endPoint y: 164, distance: 21.5
click at [360, 164] on div at bounding box center [274, 120] width 250 height 155
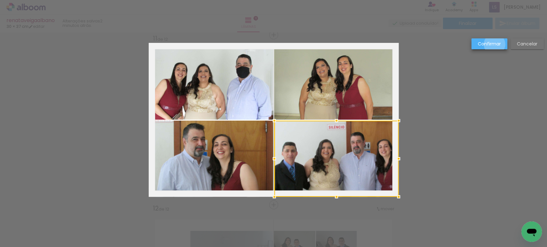
click at [0, 0] on slot "Confirmar" at bounding box center [0, 0] width 0 height 0
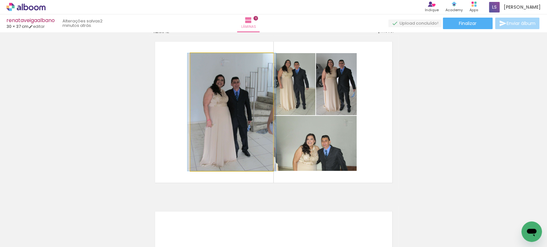
click at [234, 115] on quentale-photo at bounding box center [231, 112] width 83 height 118
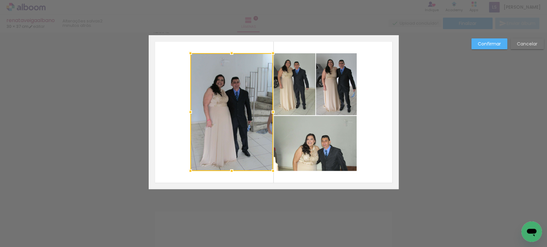
click at [234, 115] on div at bounding box center [231, 112] width 83 height 118
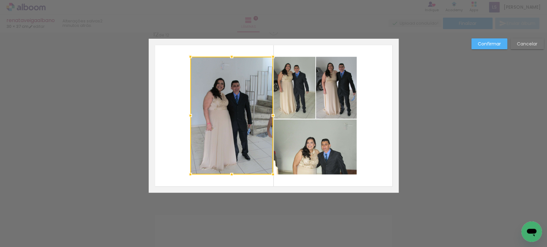
scroll to position [1879, 0]
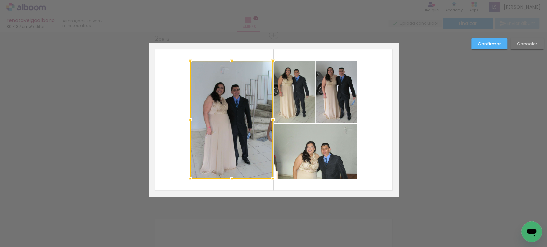
click at [290, 95] on quentale-photo at bounding box center [294, 92] width 42 height 62
click at [336, 94] on quentale-photo at bounding box center [336, 92] width 41 height 62
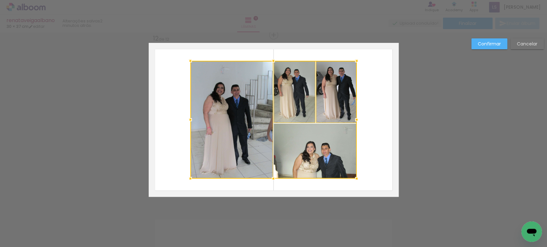
click at [306, 151] on div at bounding box center [273, 120] width 166 height 118
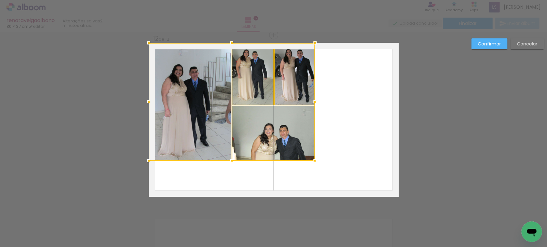
drag, startPoint x: 283, startPoint y: 146, endPoint x: 241, endPoint y: 128, distance: 46.5
click at [241, 128] on div at bounding box center [232, 102] width 166 height 118
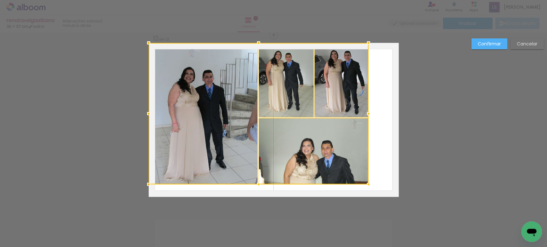
drag, startPoint x: 310, startPoint y: 158, endPoint x: 341, endPoint y: 193, distance: 46.3
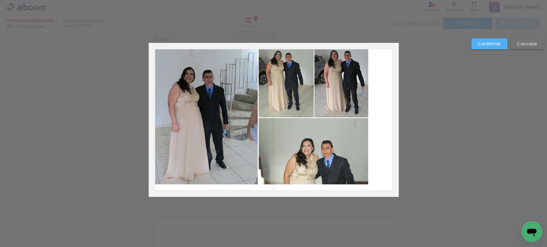
click at [197, 117] on quentale-photo at bounding box center [203, 114] width 109 height 142
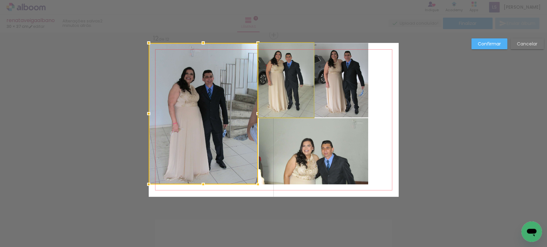
click at [268, 105] on quentale-photo at bounding box center [285, 80] width 55 height 75
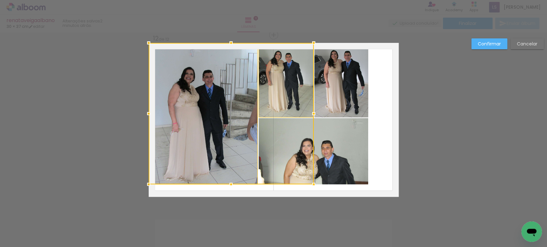
click at [334, 90] on quentale-photo at bounding box center [341, 80] width 54 height 75
click at [314, 129] on div at bounding box center [259, 114] width 220 height 142
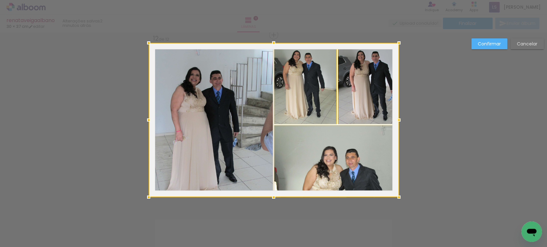
drag, startPoint x: 364, startPoint y: 183, endPoint x: 361, endPoint y: 150, distance: 32.4
click at [361, 150] on div at bounding box center [274, 120] width 250 height 154
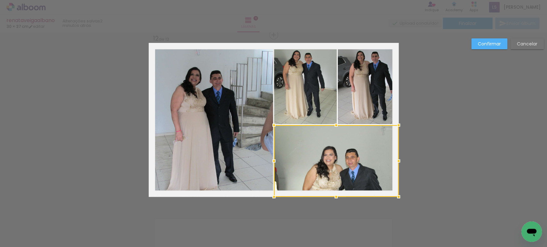
click at [0, 0] on slot "Confirmar" at bounding box center [0, 0] width 0 height 0
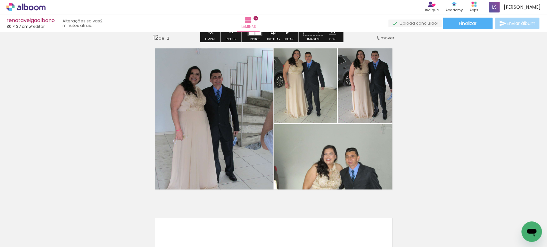
scroll to position [1914, 0]
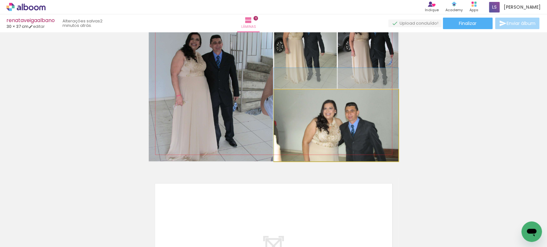
drag, startPoint x: 321, startPoint y: 145, endPoint x: 309, endPoint y: 123, distance: 25.2
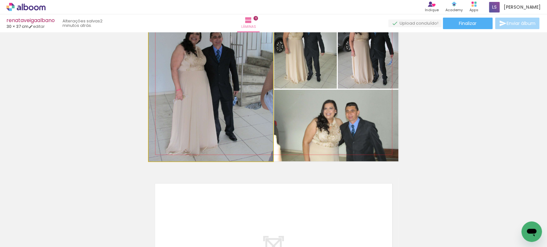
drag, startPoint x: 198, startPoint y: 102, endPoint x: 229, endPoint y: 93, distance: 31.9
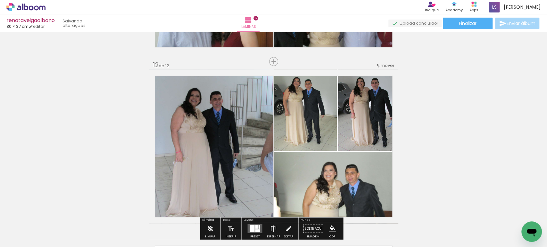
scroll to position [1843, 0]
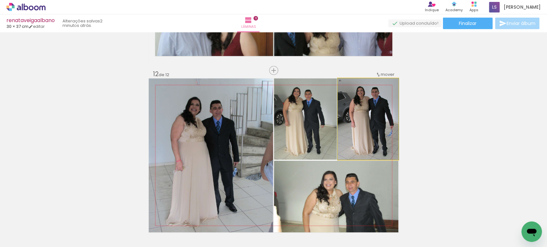
click at [365, 119] on quentale-photo at bounding box center [368, 118] width 61 height 81
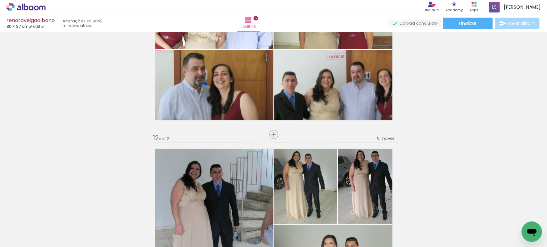
scroll to position [1772, 0]
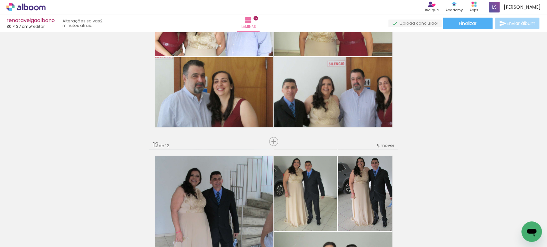
click at [387, 145] on span "mover" at bounding box center [387, 146] width 14 height 6
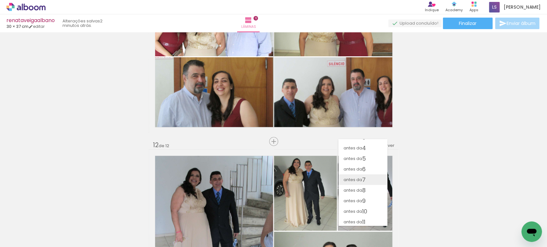
scroll to position [0, 0]
click at [361, 144] on span "antes da" at bounding box center [352, 144] width 19 height 11
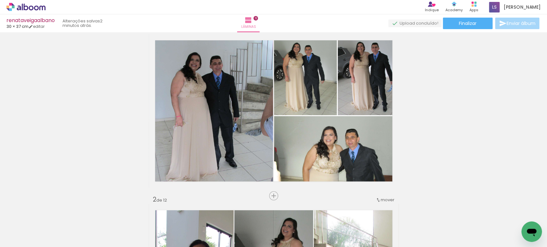
scroll to position [8, 0]
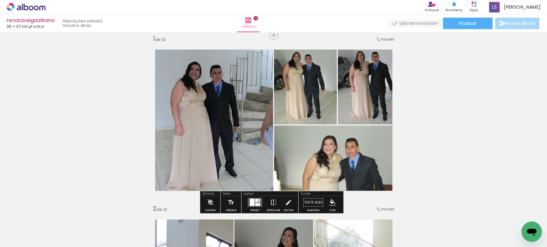
click at [383, 37] on span "mover" at bounding box center [387, 39] width 14 height 6
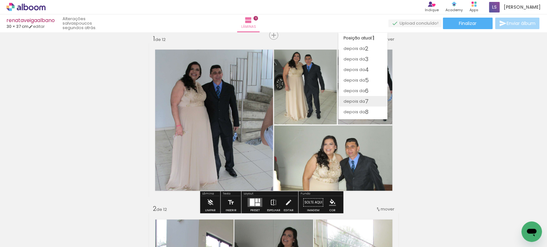
click at [360, 103] on span "depois da" at bounding box center [353, 101] width 21 height 11
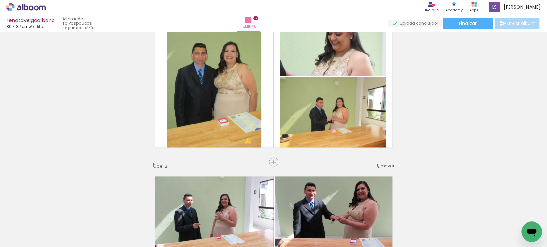
scroll to position [566, 0]
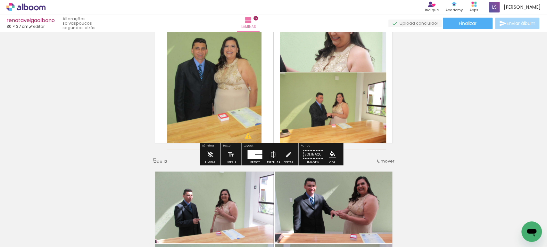
click at [315, 116] on quentale-photo at bounding box center [333, 110] width 106 height 77
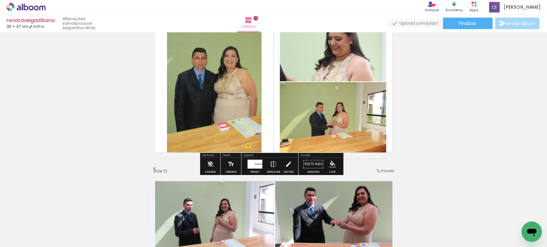
click at [0, 0] on div at bounding box center [0, 0] width 0 height 0
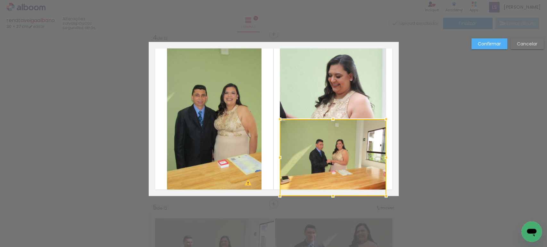
scroll to position [518, 0]
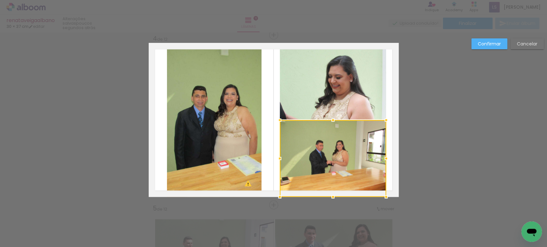
click at [326, 92] on quentale-photo at bounding box center [333, 81] width 106 height 77
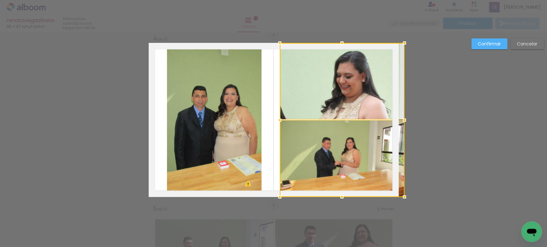
drag, startPoint x: 387, startPoint y: 120, endPoint x: 393, endPoint y: 122, distance: 6.1
click at [393, 122] on div at bounding box center [342, 120] width 125 height 154
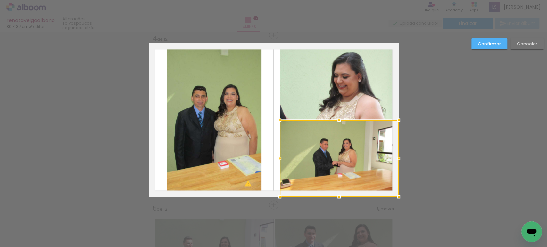
click at [291, 113] on quentale-photo at bounding box center [339, 81] width 119 height 77
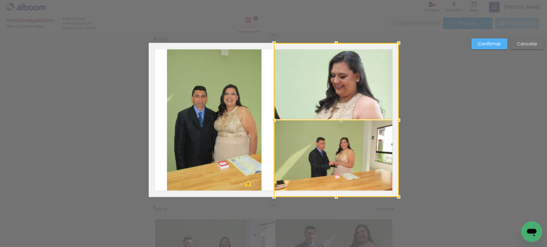
drag, startPoint x: 277, startPoint y: 120, endPoint x: 273, endPoint y: 121, distance: 3.7
click at [273, 121] on div at bounding box center [273, 120] width 13 height 13
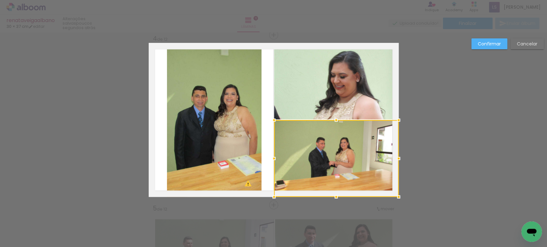
click at [231, 109] on quentale-photo at bounding box center [214, 120] width 94 height 154
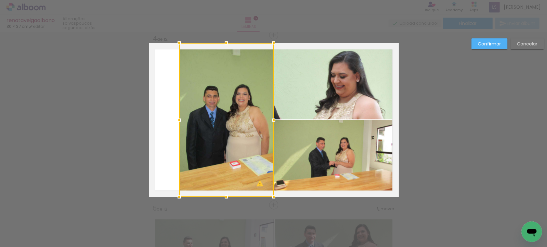
drag, startPoint x: 227, startPoint y: 118, endPoint x: 238, endPoint y: 121, distance: 12.1
click at [238, 121] on div at bounding box center [226, 120] width 94 height 154
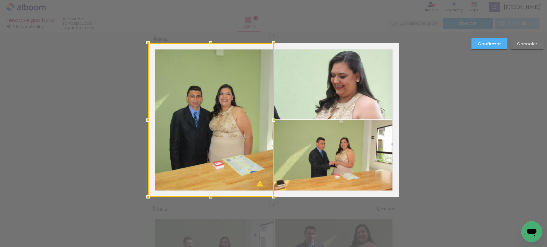
drag, startPoint x: 175, startPoint y: 118, endPoint x: 143, endPoint y: 121, distance: 32.4
click at [143, 121] on div at bounding box center [148, 120] width 13 height 13
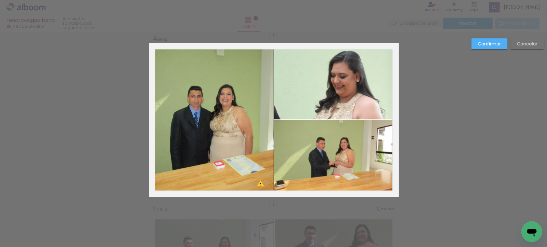
click at [242, 104] on quentale-photo at bounding box center [212, 120] width 126 height 154
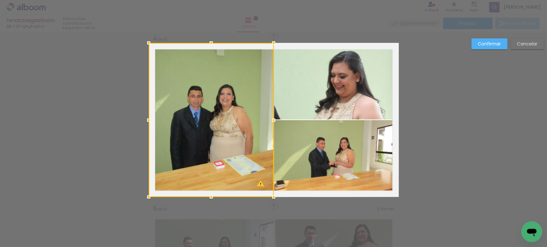
click at [242, 104] on div at bounding box center [211, 120] width 125 height 154
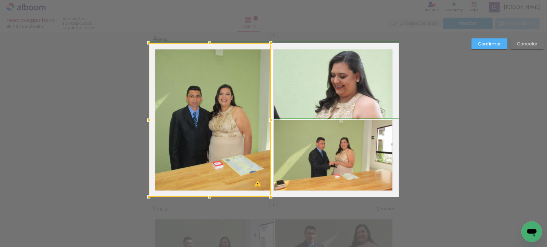
click at [271, 120] on div at bounding box center [270, 120] width 13 height 13
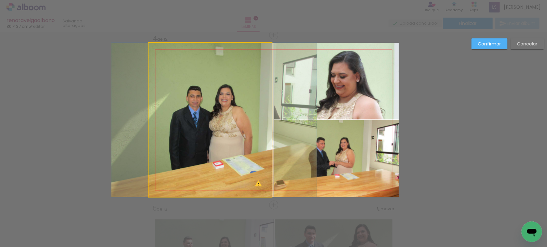
click at [264, 120] on quentale-photo at bounding box center [210, 120] width 123 height 154
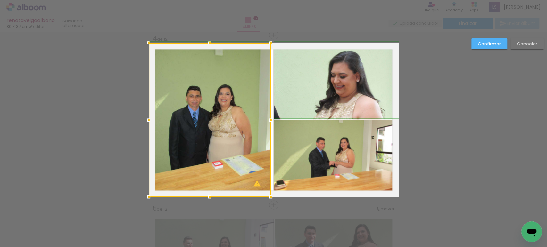
drag, startPoint x: 269, startPoint y: 121, endPoint x: 273, endPoint y: 122, distance: 4.0
click at [273, 122] on div at bounding box center [270, 120] width 13 height 13
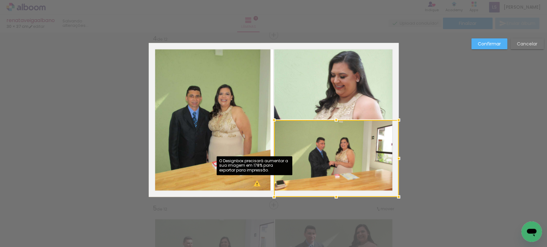
click at [255, 181] on quentale-photo at bounding box center [210, 120] width 122 height 154
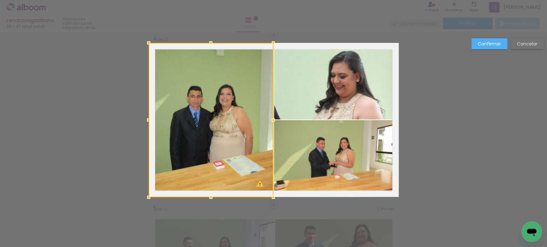
click at [267, 198] on div at bounding box center [273, 197] width 13 height 13
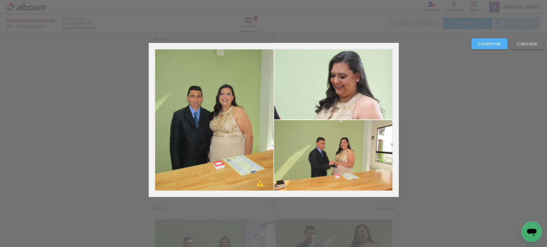
click at [0, 0] on slot "Confirmar" at bounding box center [0, 0] width 0 height 0
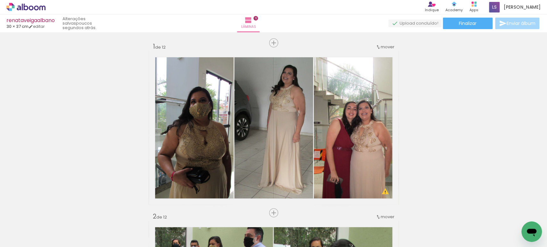
scroll to position [0, 0]
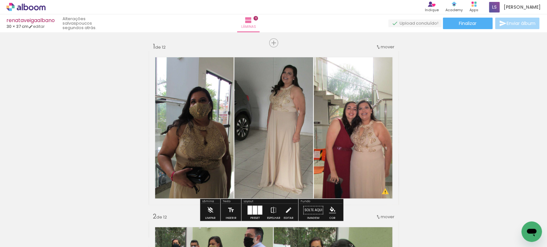
click at [387, 46] on span "mover" at bounding box center [387, 47] width 14 height 6
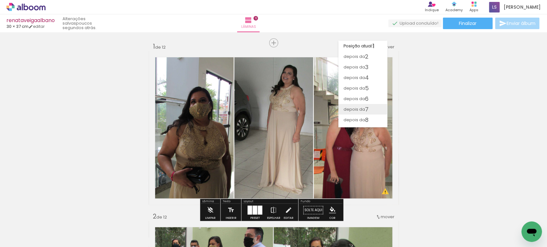
click at [365, 107] on span "7" at bounding box center [367, 109] width 4 height 11
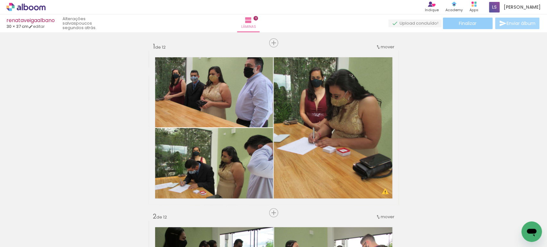
click at [469, 24] on span "Finalizar" at bounding box center [468, 23] width 18 height 4
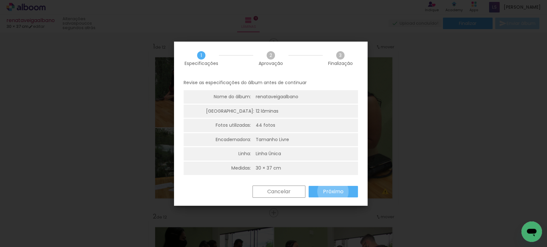
click at [0, 0] on slot "Próximo" at bounding box center [0, 0] width 0 height 0
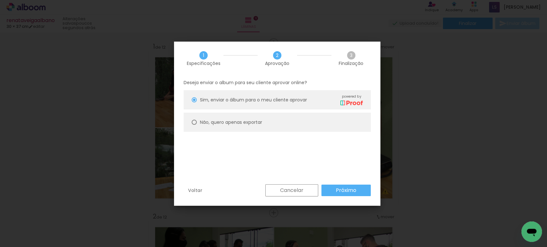
click at [0, 0] on slot "Não, quero apenas exportar" at bounding box center [0, 0] width 0 height 0
type paper-radio-button "on"
click at [346, 185] on paper-button "Próximo" at bounding box center [345, 191] width 49 height 12
type input "Alta, 300 DPI"
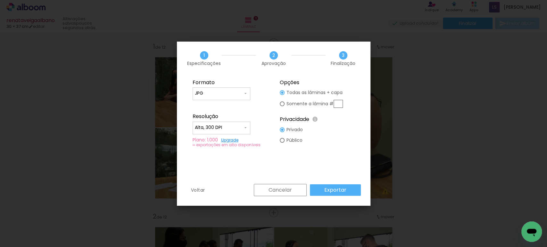
click at [204, 94] on input "JPG" at bounding box center [219, 93] width 48 height 6
click at [205, 102] on paper-item "PDF" at bounding box center [221, 105] width 58 height 13
type input "PDF"
click at [223, 127] on input "Alta, 300 DPI" at bounding box center [219, 128] width 48 height 6
click at [219, 136] on paper-item "Baixa" at bounding box center [221, 139] width 58 height 13
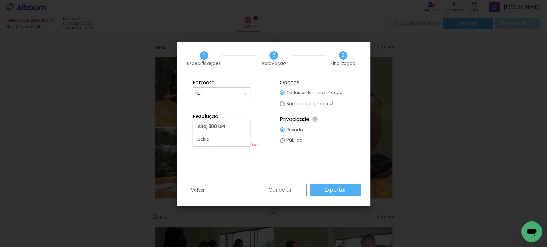
type input "Baixa"
click at [0, 0] on slot "Exportar" at bounding box center [0, 0] width 0 height 0
